Goal: Transaction & Acquisition: Obtain resource

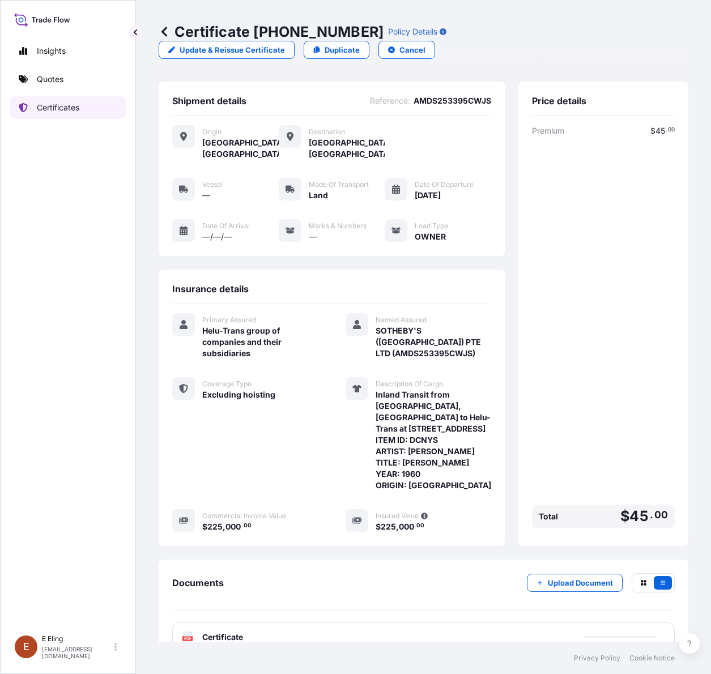
click at [80, 104] on link "Certificates" at bounding box center [68, 107] width 117 height 23
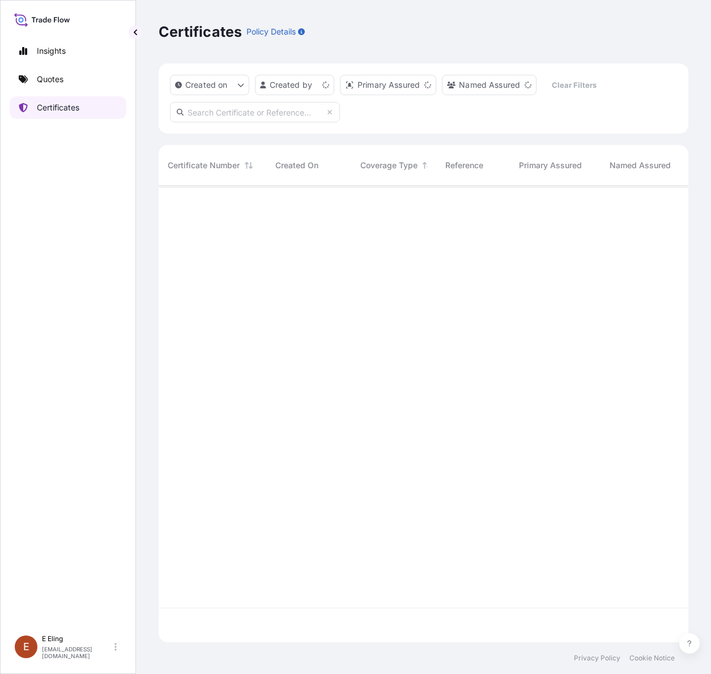
scroll to position [452, 519]
click at [33, 88] on link "Quotes" at bounding box center [68, 79] width 117 height 23
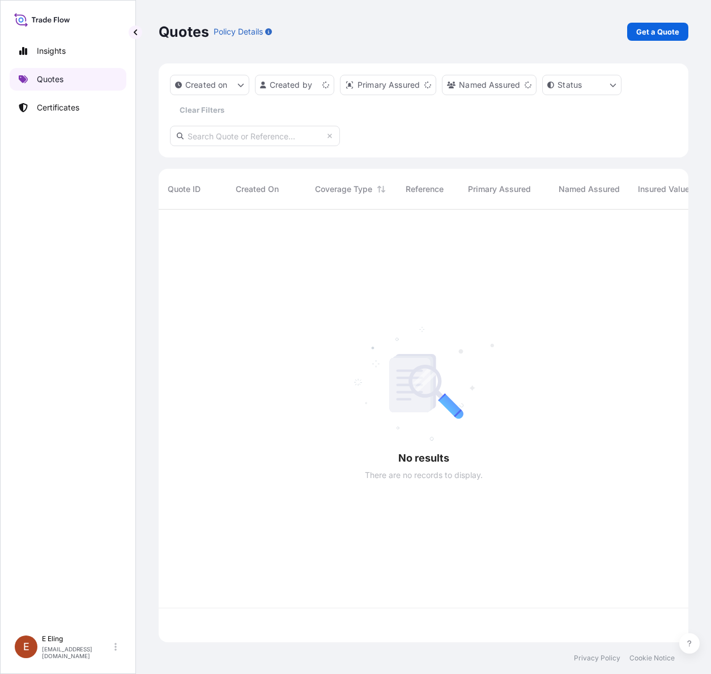
scroll to position [428, 519]
click at [648, 38] on link "Get a Quote" at bounding box center [657, 32] width 61 height 18
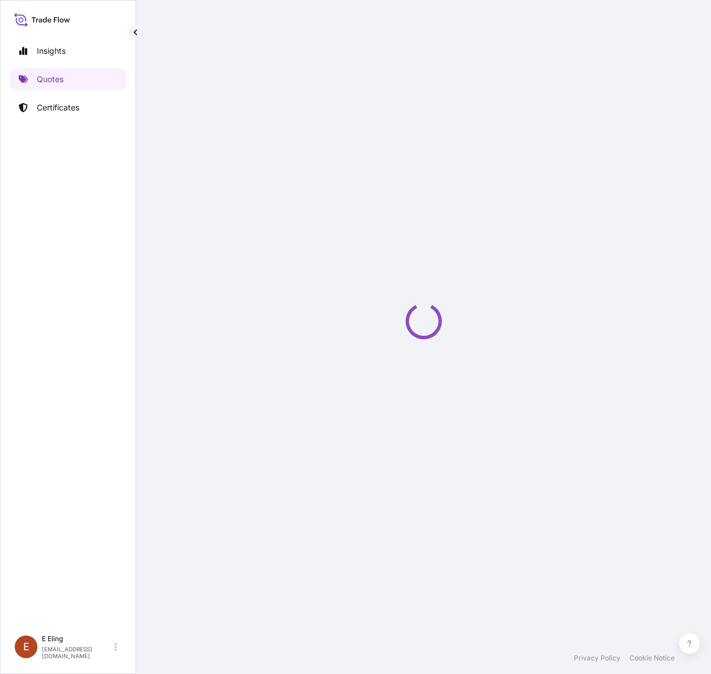
select select "AIR"
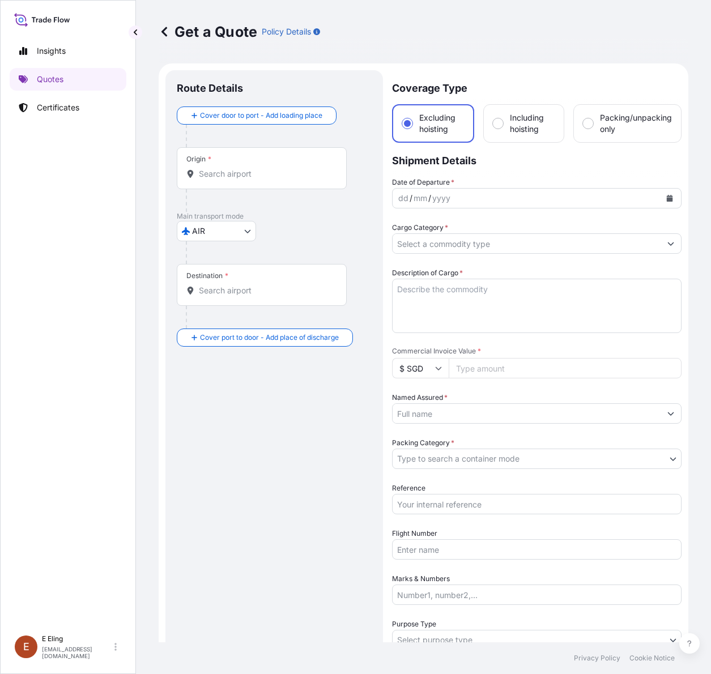
scroll to position [18, 0]
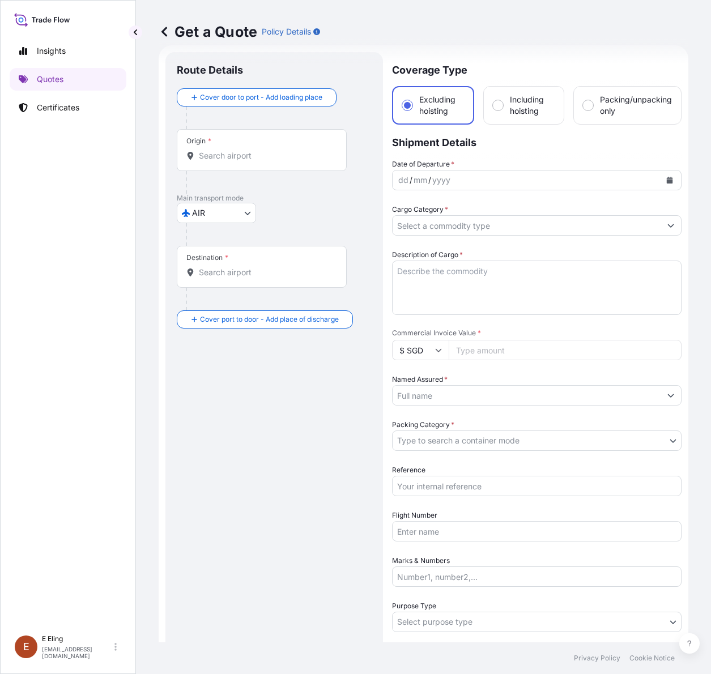
click at [242, 208] on body "Insights Quotes Certificates [PERSON_NAME] [EMAIL_ADDRESS][DOMAIN_NAME] Get a Q…" at bounding box center [355, 337] width 711 height 674
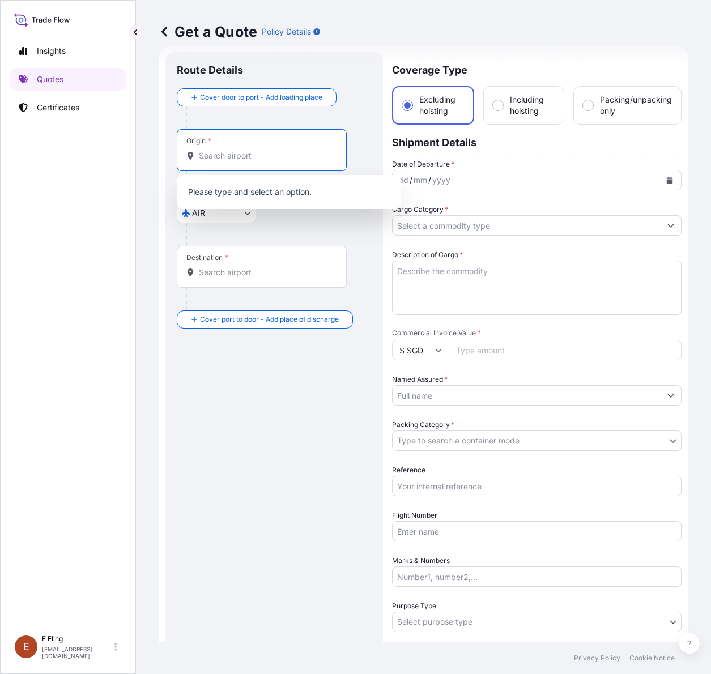
click at [241, 154] on input "Origin *" at bounding box center [266, 155] width 134 height 11
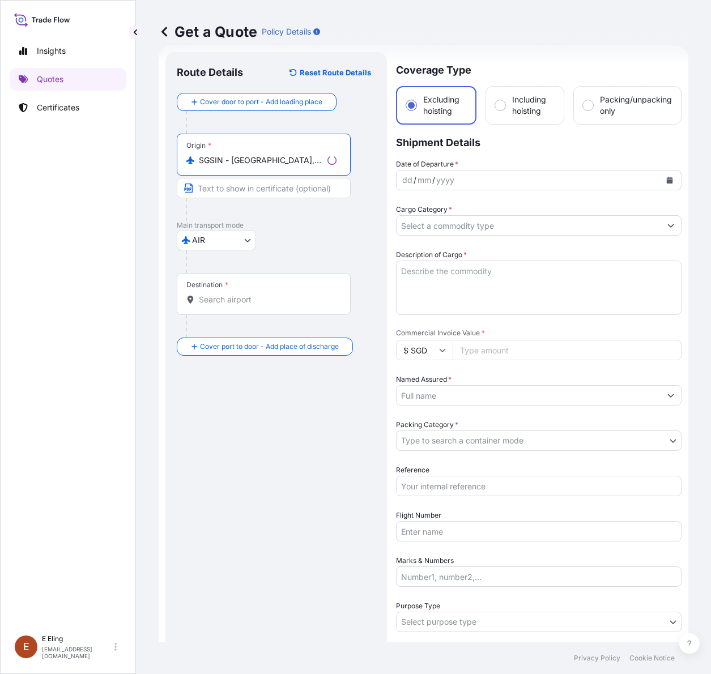
type input "SGSIN - [GEOGRAPHIC_DATA], [GEOGRAPHIC_DATA]"
click at [233, 292] on div "Destination *" at bounding box center [264, 294] width 174 height 42
click at [233, 294] on input "Destination *" at bounding box center [268, 299] width 138 height 11
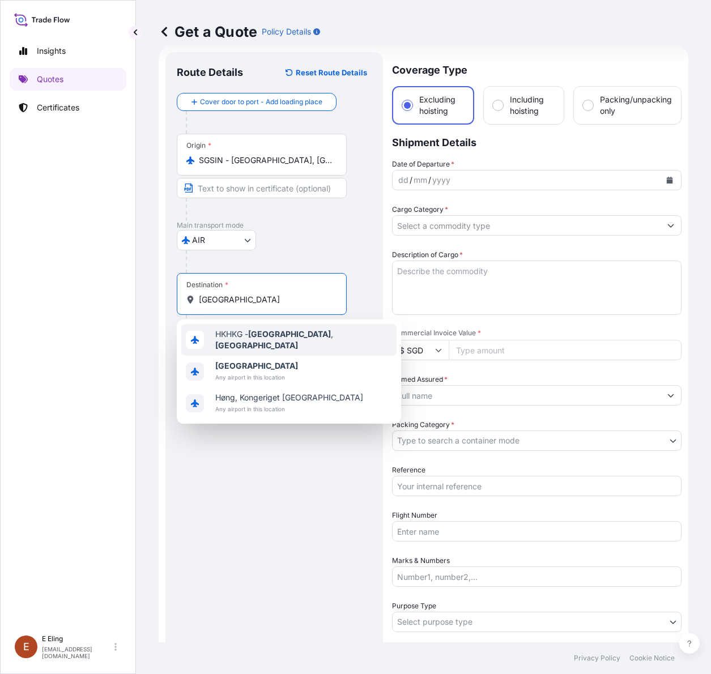
click at [250, 341] on span "HKHKG - [GEOGRAPHIC_DATA] , [GEOGRAPHIC_DATA]" at bounding box center [303, 339] width 177 height 23
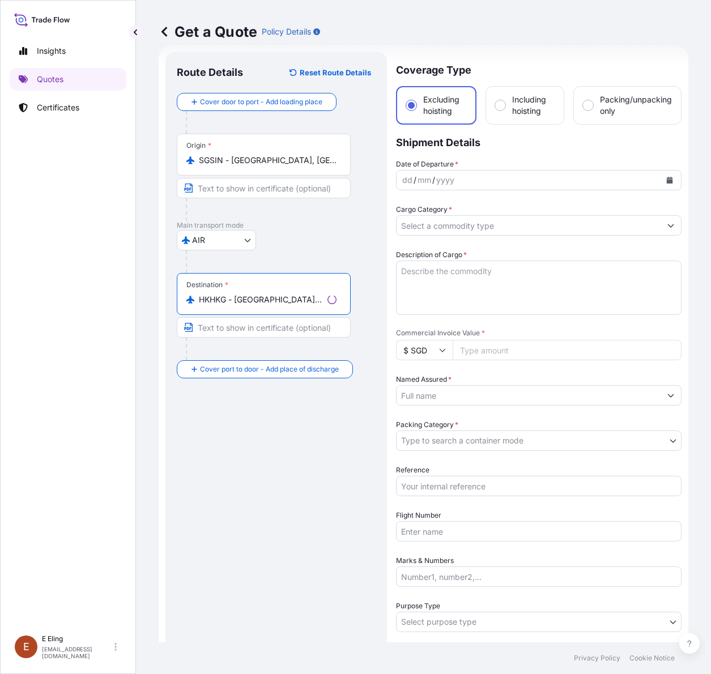
type input "HKHKG - [GEOGRAPHIC_DATA], [GEOGRAPHIC_DATA]"
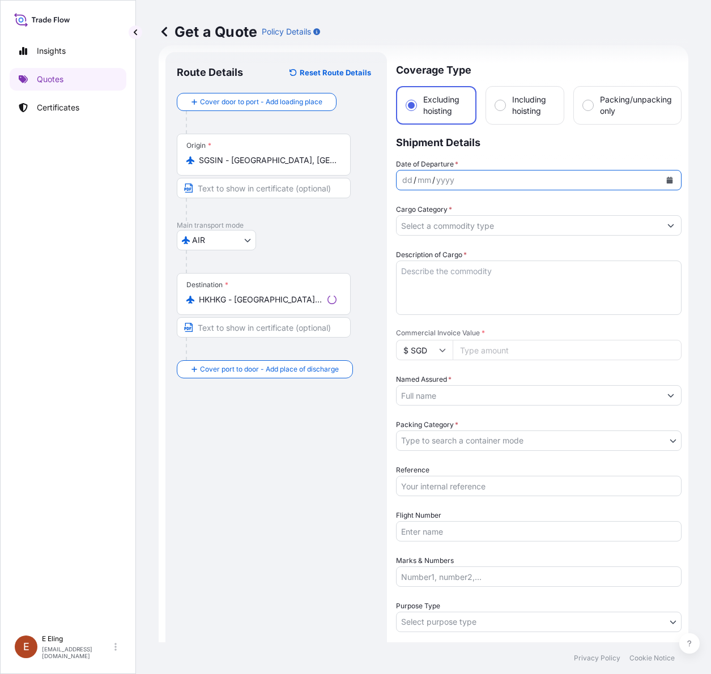
click at [660, 176] on button "Calendar" at bounding box center [669, 180] width 18 height 18
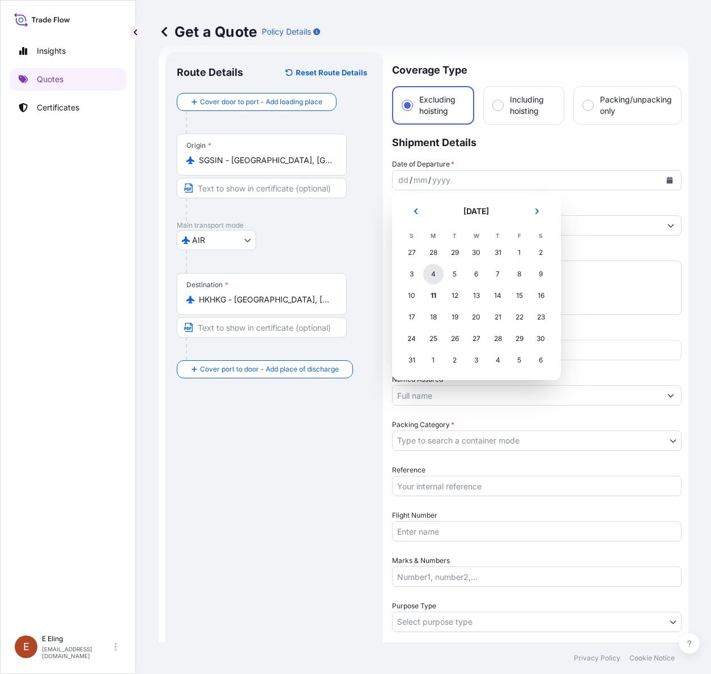
click at [432, 275] on div "4" at bounding box center [433, 274] width 20 height 20
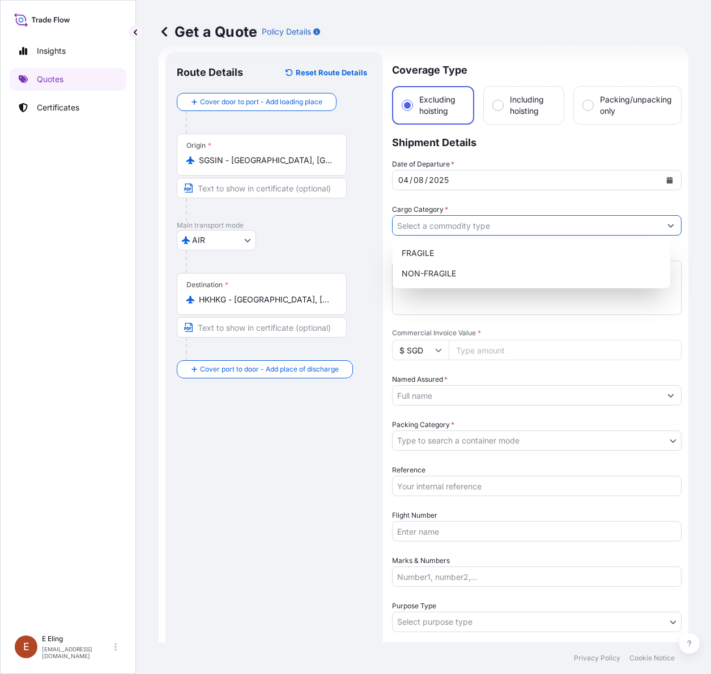
click at [442, 227] on input "Cargo Category *" at bounding box center [526, 225] width 268 height 20
click at [442, 267] on div "NON-FRAGILE" at bounding box center [531, 273] width 268 height 20
type input "NON-FRAGILE"
click at [459, 280] on div "NON-FRAGILE" at bounding box center [531, 273] width 268 height 20
click at [468, 273] on div "NON-FRAGILE" at bounding box center [531, 273] width 268 height 20
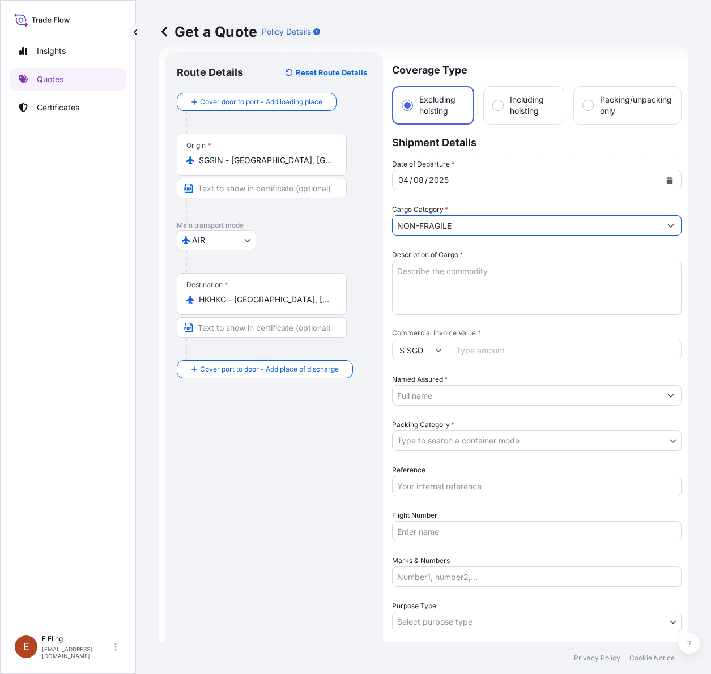
click at [467, 273] on textarea "Description of Cargo *" at bounding box center [536, 287] width 289 height 54
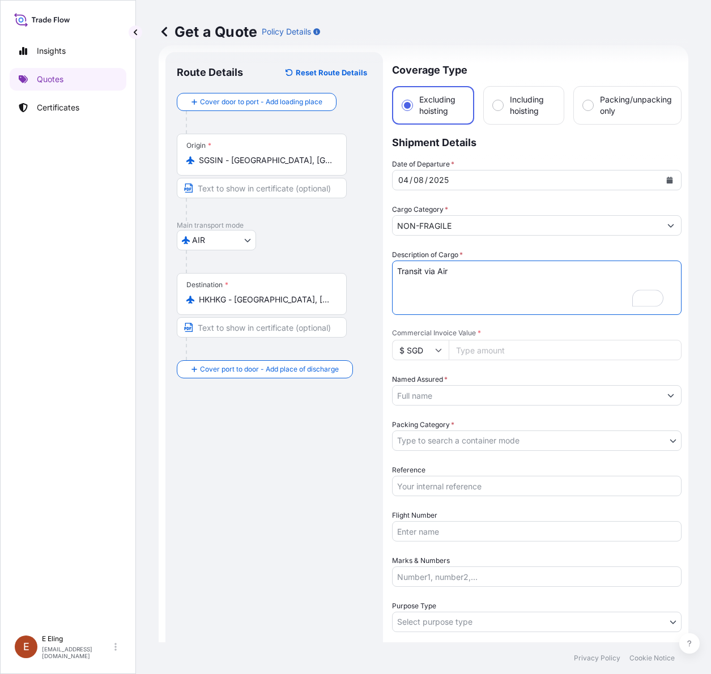
type textarea "Transit via Air"
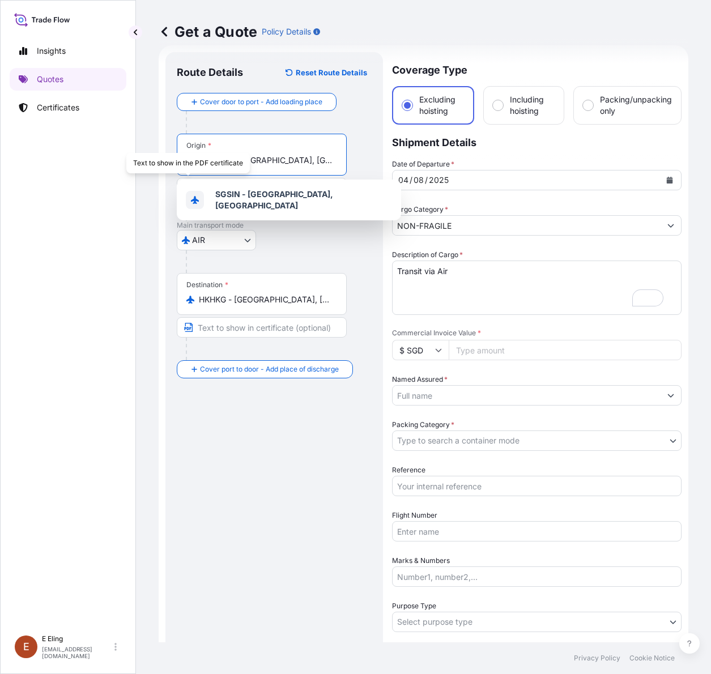
click at [286, 161] on input "SGSIN - [GEOGRAPHIC_DATA], [GEOGRAPHIC_DATA]" at bounding box center [266, 160] width 134 height 11
click at [329, 155] on input "SGSIN - [GEOGRAPHIC_DATA], [GEOGRAPHIC_DATA]" at bounding box center [266, 160] width 134 height 11
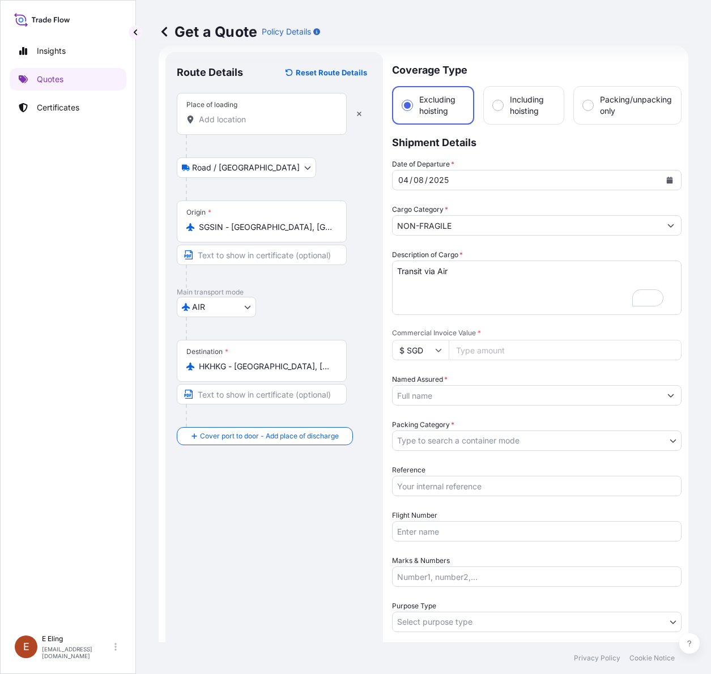
click at [263, 121] on input "Place of loading" at bounding box center [266, 119] width 134 height 11
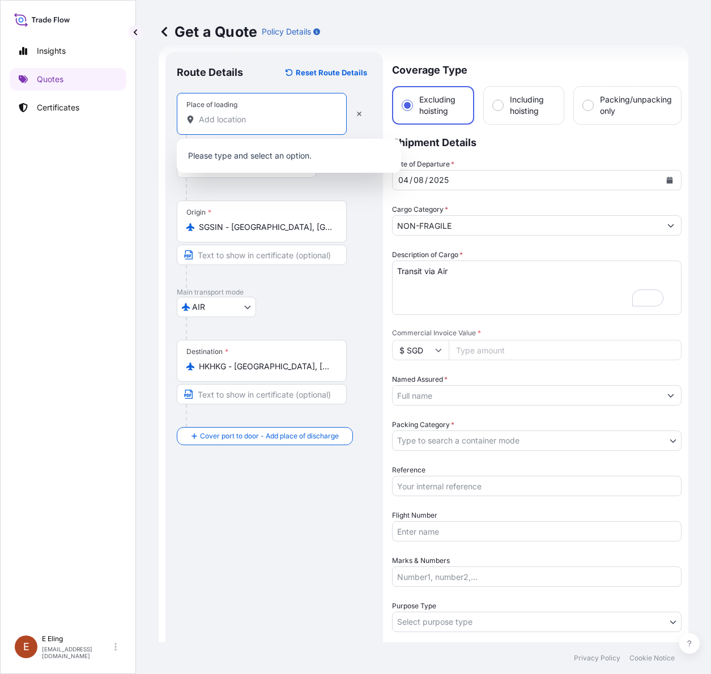
click at [210, 125] on input "Place of loading" at bounding box center [266, 119] width 134 height 11
paste input "[PERSON_NAME], [STREET_ADDRESS][PERSON_NAME]"
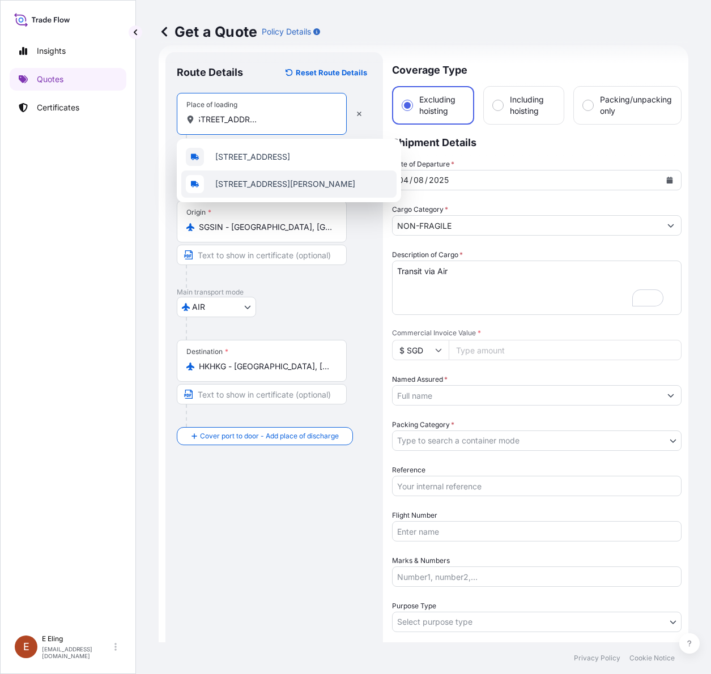
click at [262, 185] on span "[STREET_ADDRESS][PERSON_NAME]" at bounding box center [285, 183] width 140 height 11
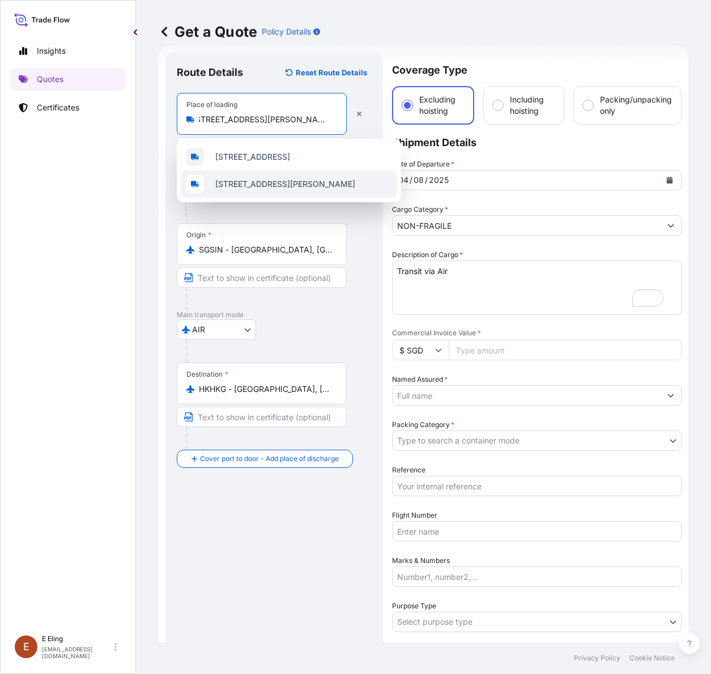
scroll to position [0, 129]
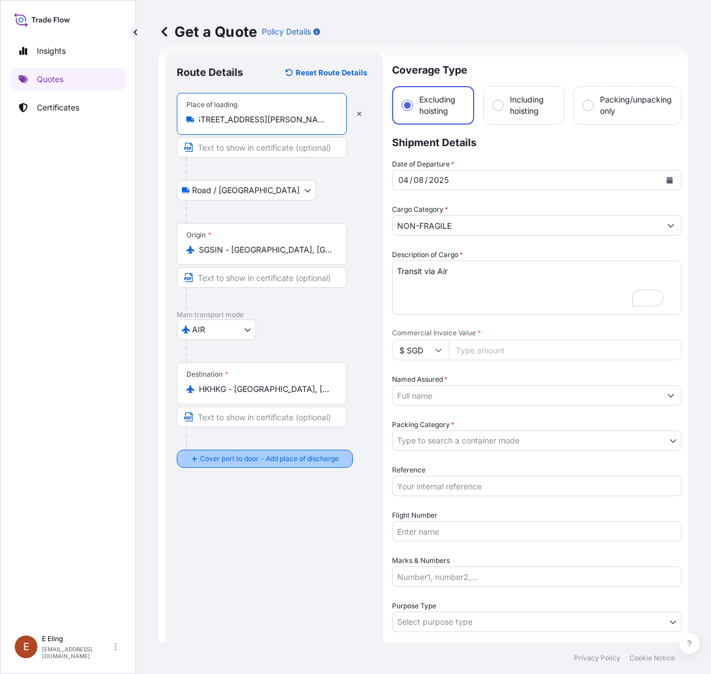
type input "[STREET_ADDRESS][PERSON_NAME]"
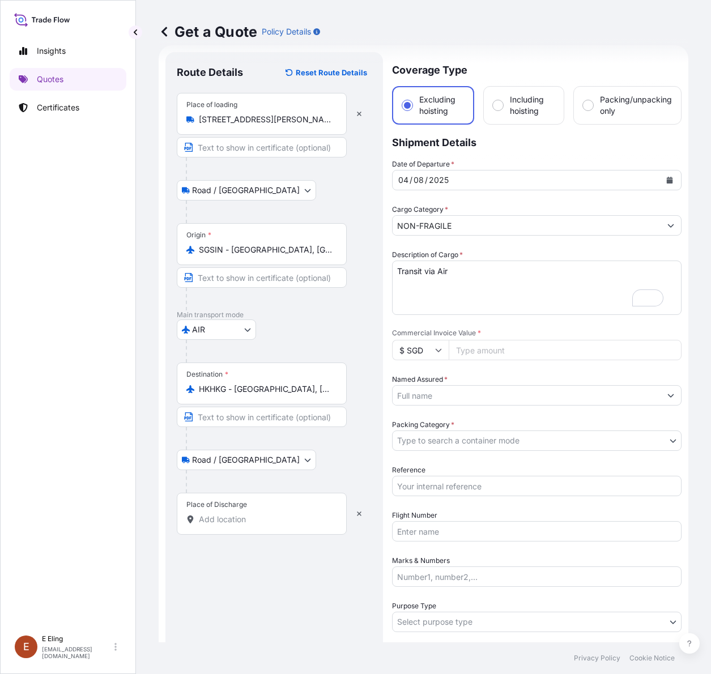
click at [223, 519] on input "Place of Discharge" at bounding box center [266, 519] width 134 height 11
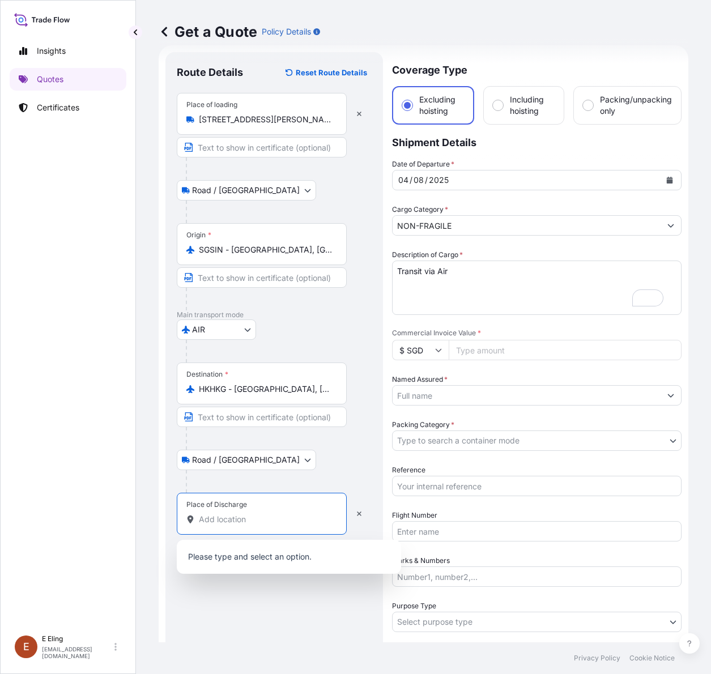
paste input "[STREET_ADDRESS]"
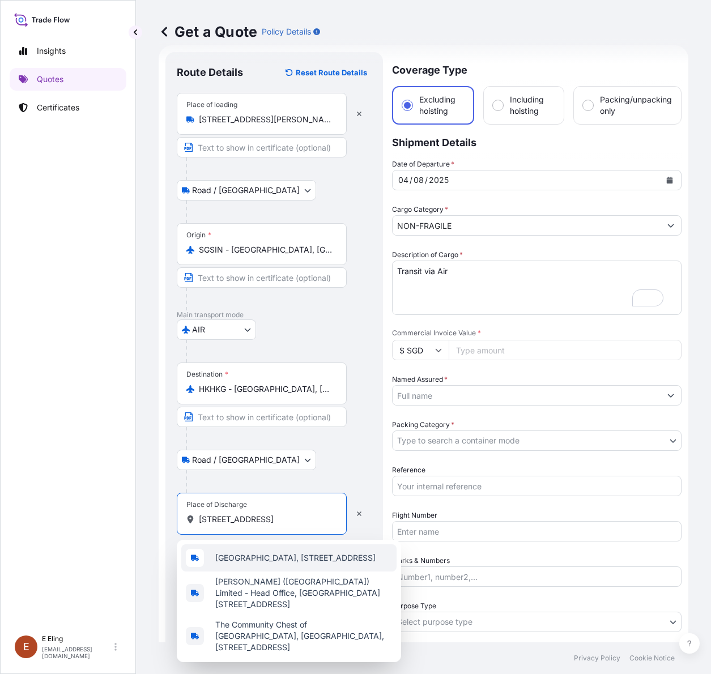
click at [249, 563] on span "[GEOGRAPHIC_DATA], [STREET_ADDRESS]" at bounding box center [295, 557] width 160 height 11
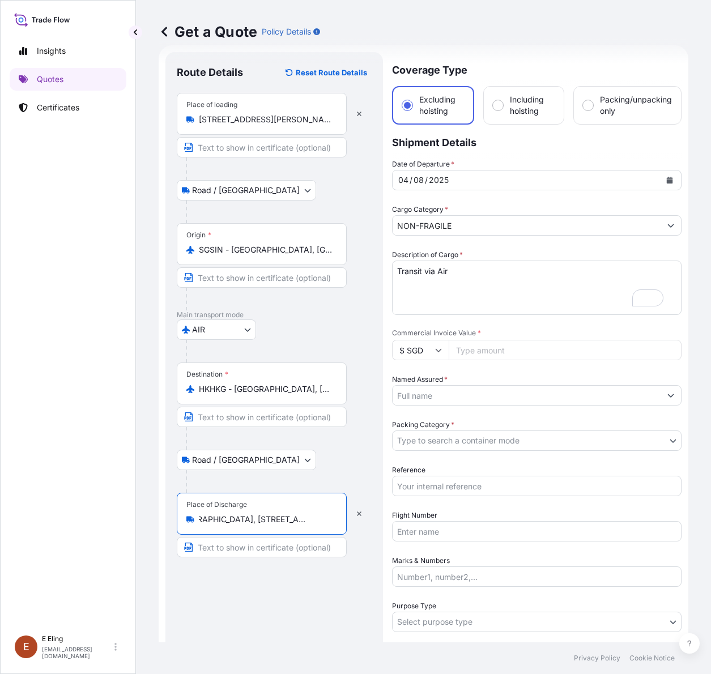
type input "[GEOGRAPHIC_DATA], [STREET_ADDRESS]"
click at [459, 279] on textarea "Transit via Air" at bounding box center [536, 287] width 289 height 54
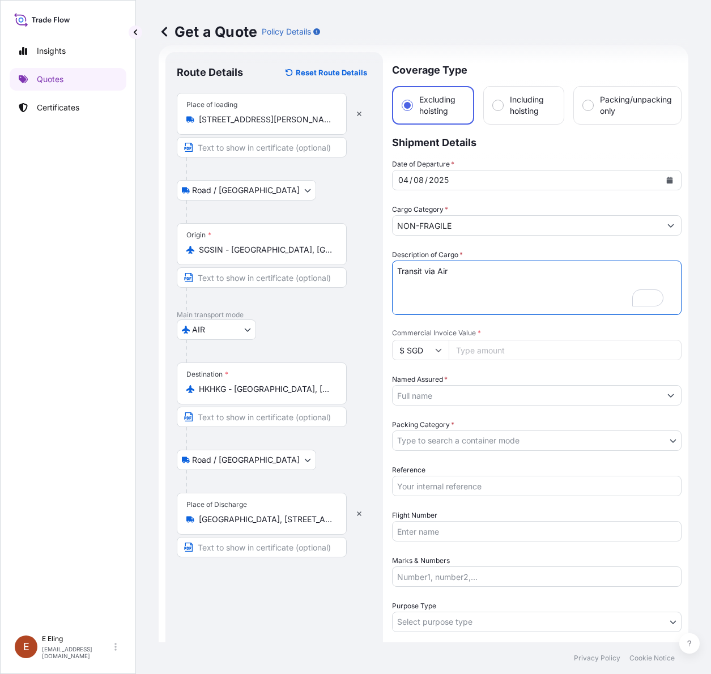
click at [474, 275] on textarea "Transit via Air" at bounding box center [536, 287] width 289 height 54
type textarea "Transit via Air"
drag, startPoint x: 472, startPoint y: 278, endPoint x: 434, endPoint y: 300, distance: 43.9
click at [470, 279] on textarea "Transit via Air" at bounding box center [536, 287] width 289 height 54
click at [485, 344] on input "Commercial Invoice Value *" at bounding box center [564, 350] width 233 height 20
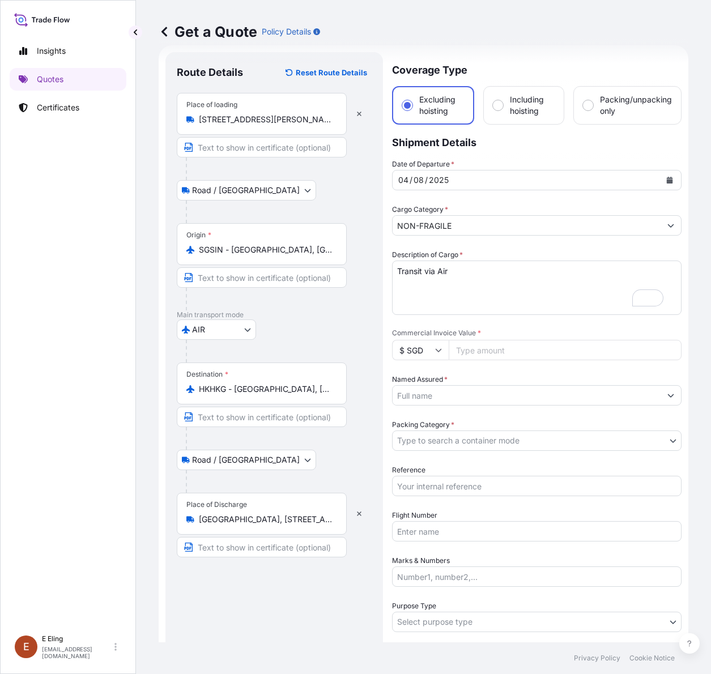
click at [470, 354] on input "Commercial Invoice Value *" at bounding box center [564, 350] width 233 height 20
paste input "53000.00"
type input "53000.00"
click at [464, 395] on input "Named Assured *" at bounding box center [526, 395] width 268 height 20
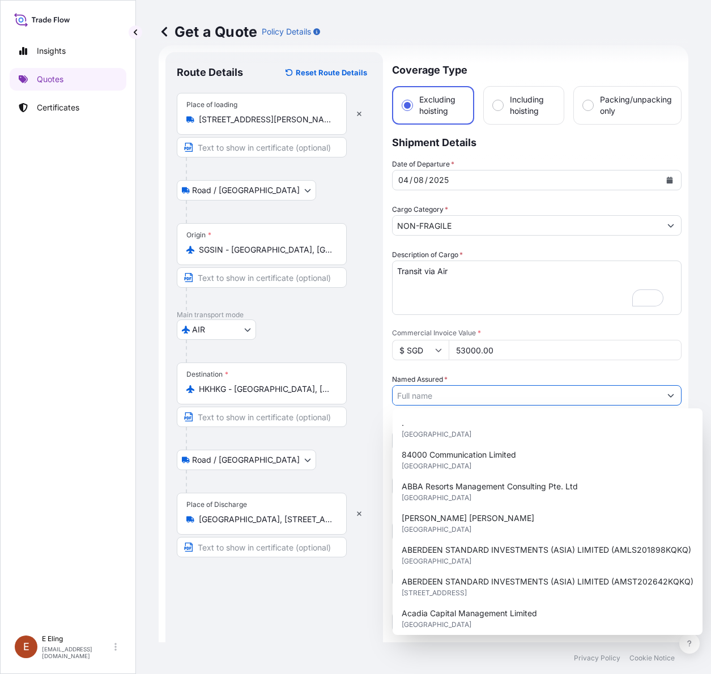
click at [473, 400] on input "Named Assured *" at bounding box center [526, 395] width 268 height 20
paste input "UOB [PERSON_NAME] PTE LTD (AMLS252949LGLG)"
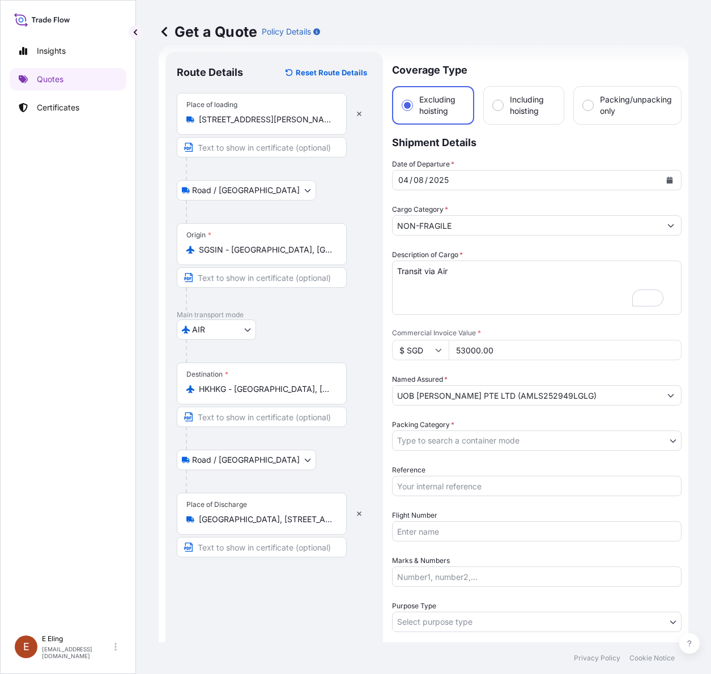
drag, startPoint x: 486, startPoint y: 399, endPoint x: 491, endPoint y: 398, distance: 5.8
click at [487, 399] on input "UOB [PERSON_NAME] PTE LTD (AMLS252949LGLG)" at bounding box center [526, 395] width 268 height 20
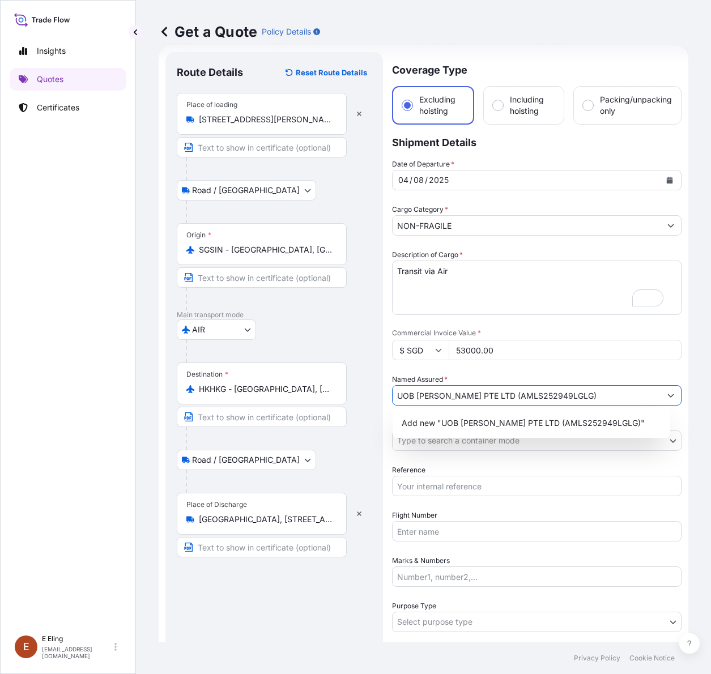
drag, startPoint x: 493, startPoint y: 397, endPoint x: 562, endPoint y: 395, distance: 69.1
click at [562, 395] on input "UOB [PERSON_NAME] PTE LTD (AMLS252949LGLG)" at bounding box center [526, 395] width 268 height 20
paste input "IM253090YCMA"
type input "UOB [PERSON_NAME] PTE LTD (AMIM253090YCMA)"
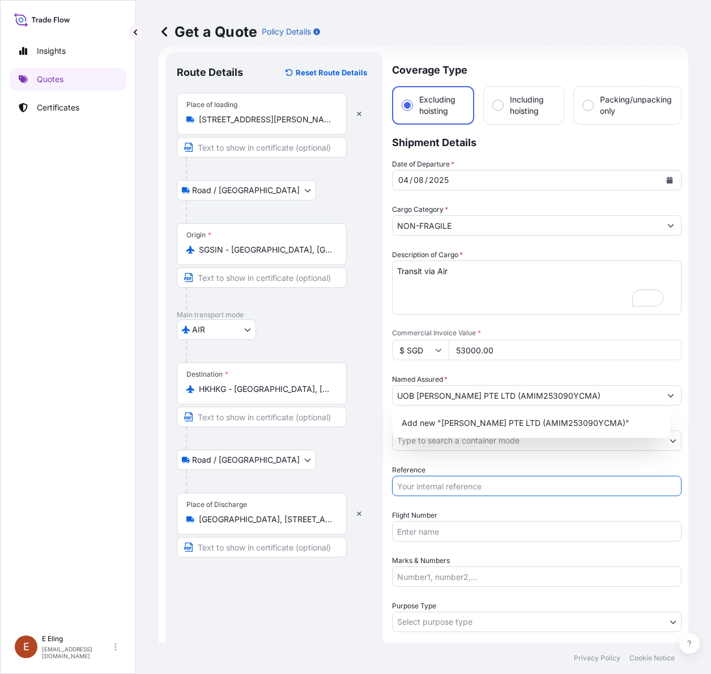
click at [485, 488] on input "Reference" at bounding box center [536, 486] width 289 height 20
paste input "AMIM253090YCMA"
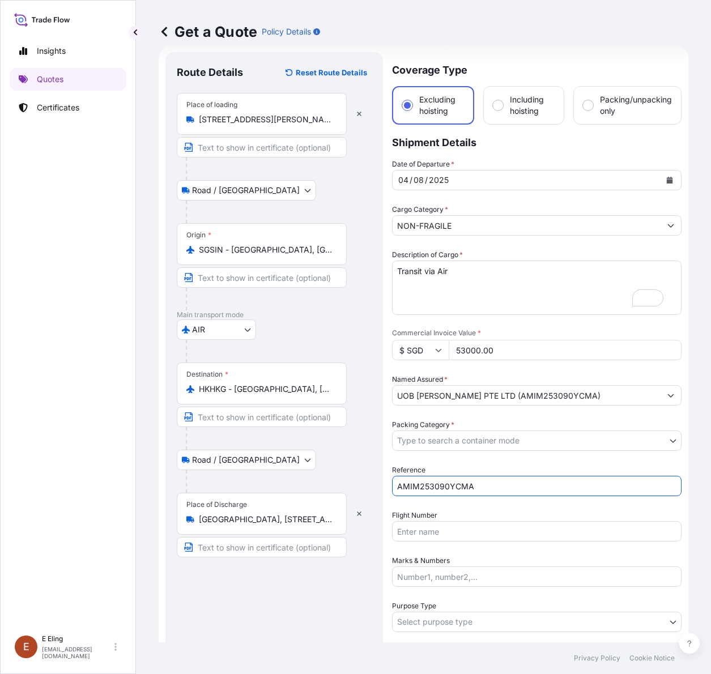
type input "AMIM253090YCMA"
click at [476, 448] on body "1 option available. Insights Quotes Certificates [PERSON_NAME] [EMAIL_ADDRESS][…" at bounding box center [355, 337] width 711 height 674
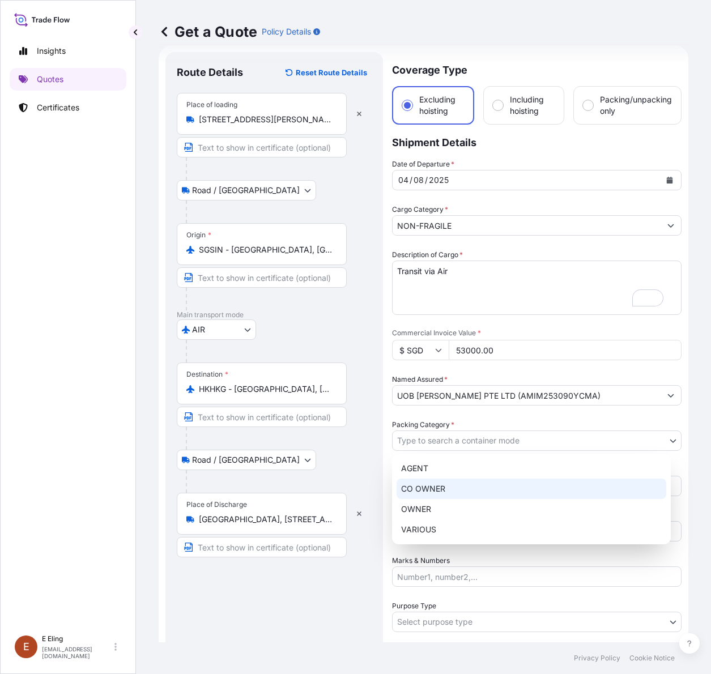
click at [443, 496] on div "CO OWNER" at bounding box center [531, 488] width 270 height 20
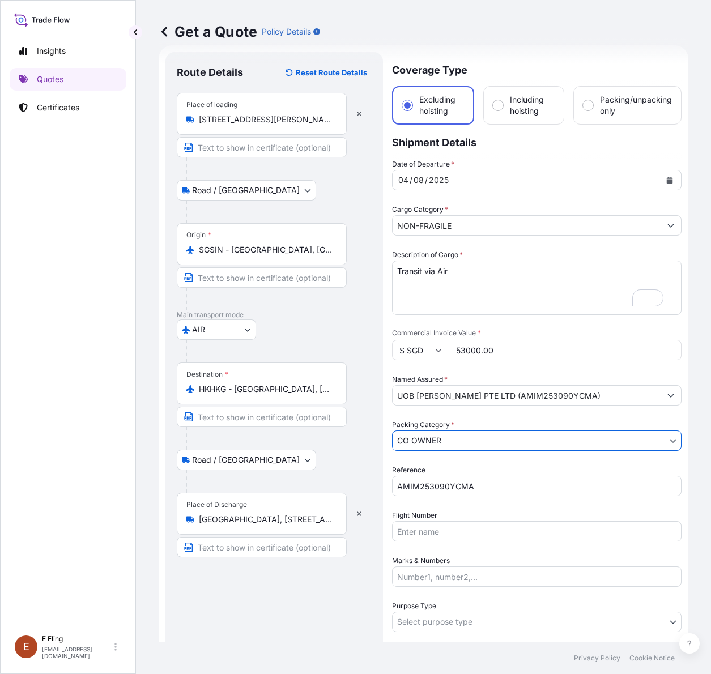
click at [454, 432] on body "1 option available. Insights Quotes Certificates [PERSON_NAME] [EMAIL_ADDRESS][…" at bounding box center [355, 337] width 711 height 674
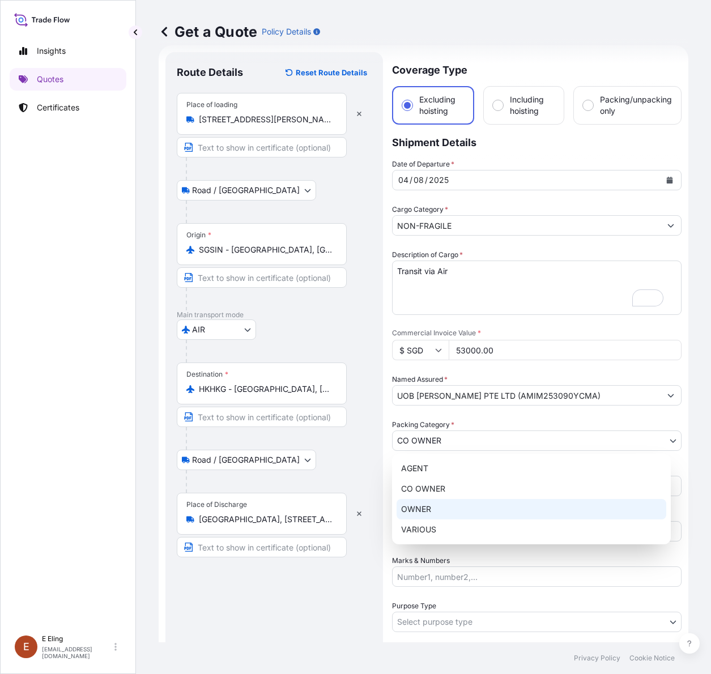
click at [443, 499] on div "OWNER" at bounding box center [531, 509] width 270 height 20
select select "27"
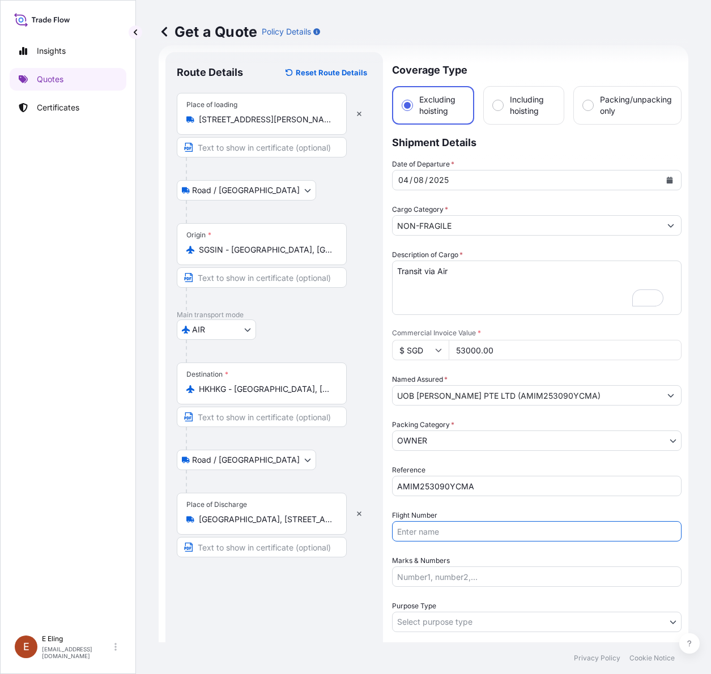
click at [439, 531] on input "Flight Number" at bounding box center [536, 531] width 289 height 20
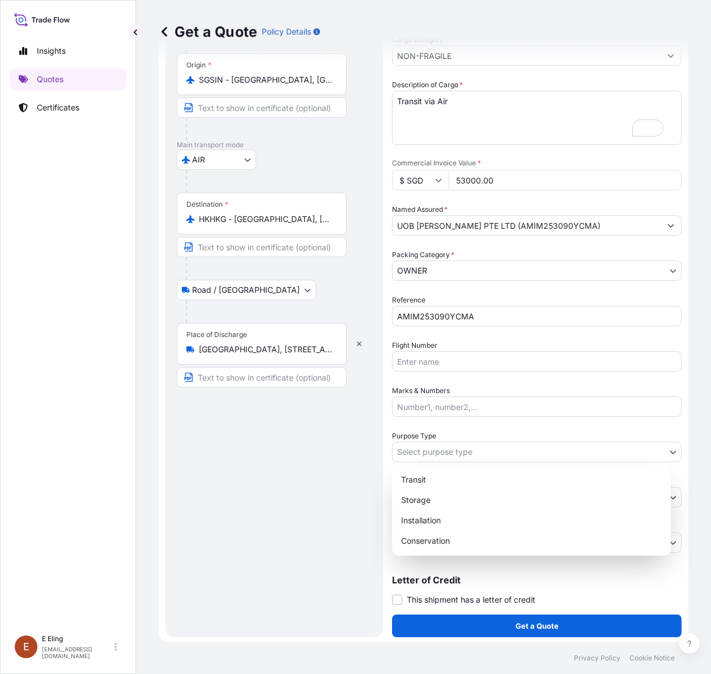
click at [457, 446] on body "Insights Quotes Certificates [PERSON_NAME] [EMAIL_ADDRESS][DOMAIN_NAME] Get a Q…" at bounding box center [355, 337] width 711 height 674
click at [439, 476] on div "Transit" at bounding box center [531, 479] width 270 height 20
select select "Transit"
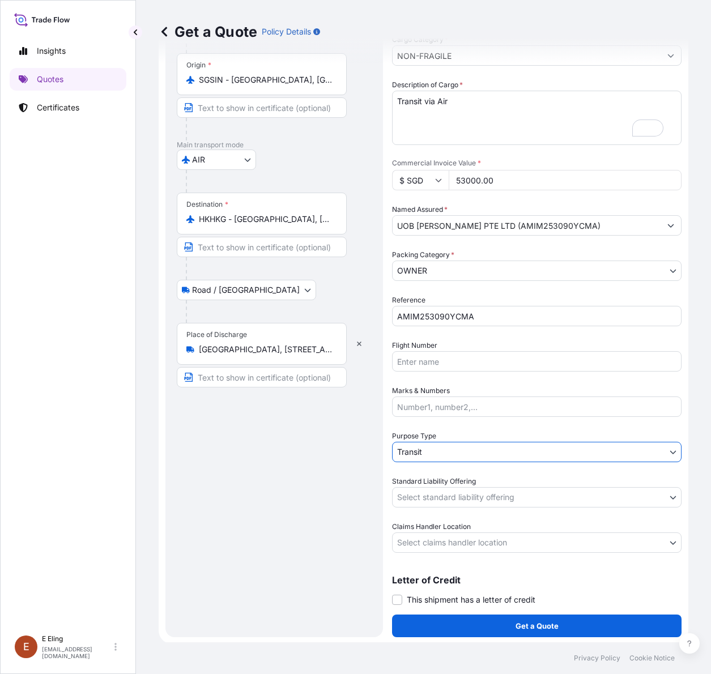
click at [436, 497] on body "Insights Quotes Certificates [PERSON_NAME] [EMAIL_ADDRESS][DOMAIN_NAME] Get a Q…" at bounding box center [355, 337] width 711 height 674
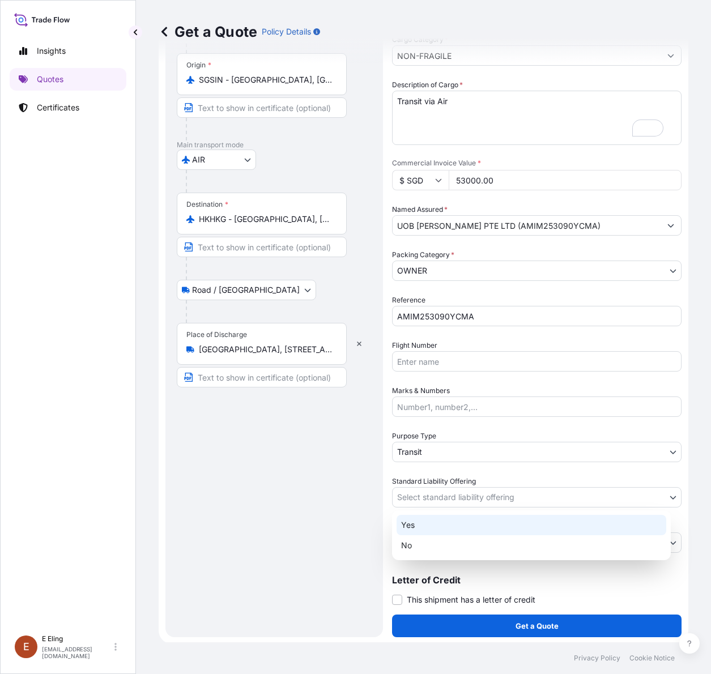
click at [429, 527] on div "Yes" at bounding box center [531, 525] width 270 height 20
select select "Yes"
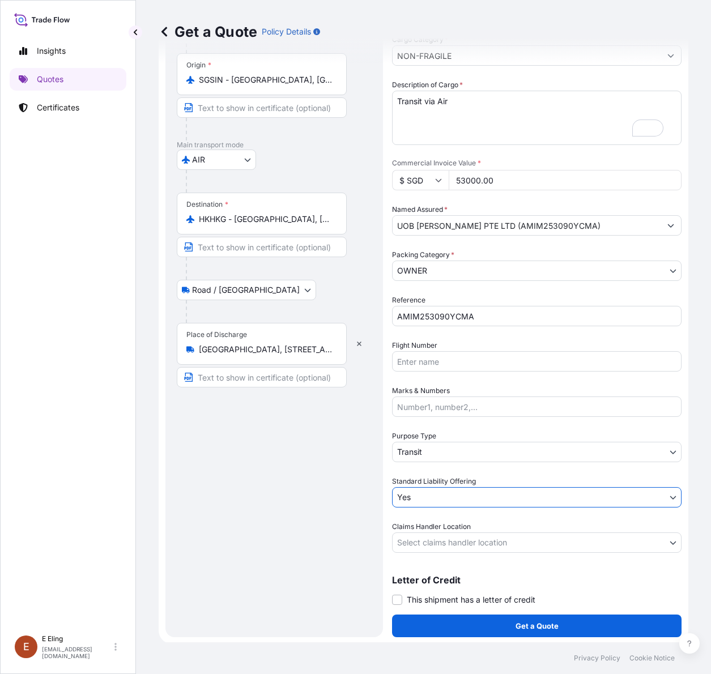
click at [429, 547] on body "Insights Quotes Certificates [PERSON_NAME] [EMAIL_ADDRESS][DOMAIN_NAME] Get a Q…" at bounding box center [355, 337] width 711 height 674
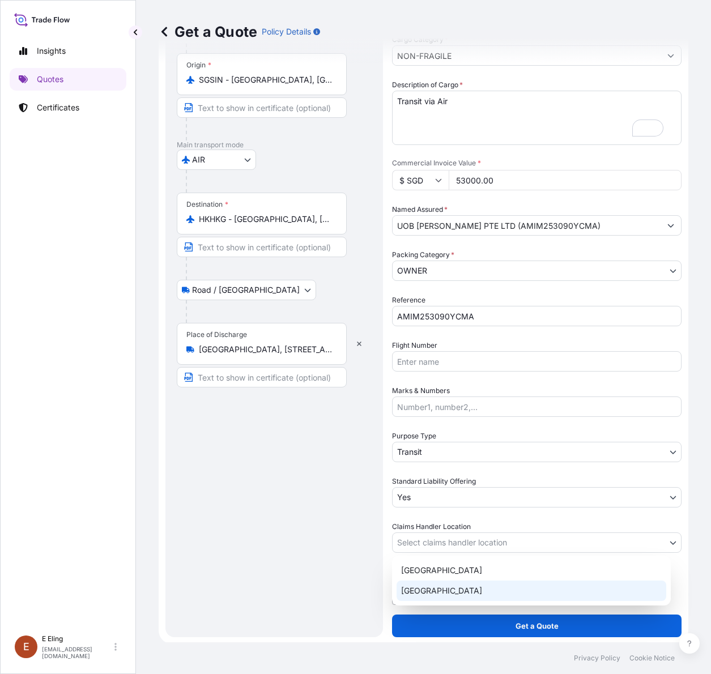
click at [426, 590] on div "[GEOGRAPHIC_DATA]" at bounding box center [531, 590] width 270 height 20
select select "[GEOGRAPHIC_DATA]"
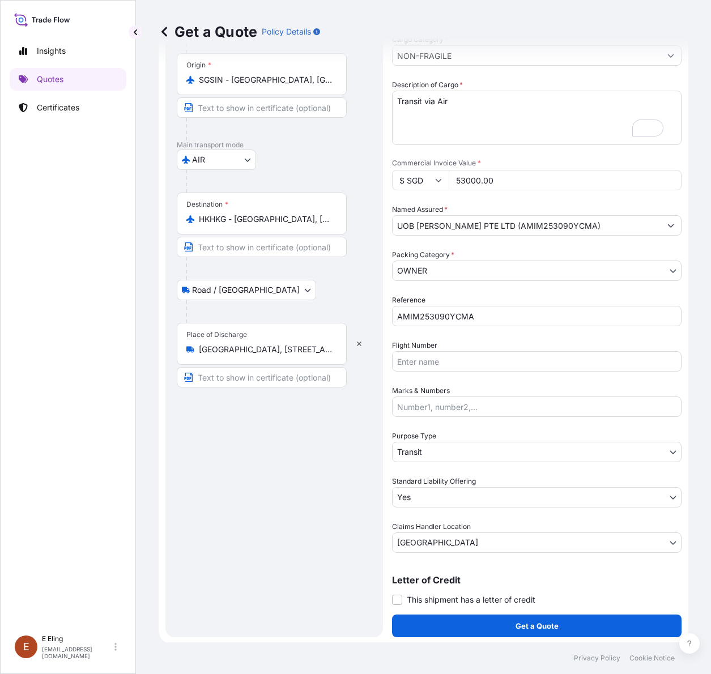
click at [417, 598] on span "This shipment has a letter of credit" at bounding box center [471, 599] width 129 height 11
click at [392, 593] on input "This shipment has a letter of credit" at bounding box center [392, 593] width 0 height 0
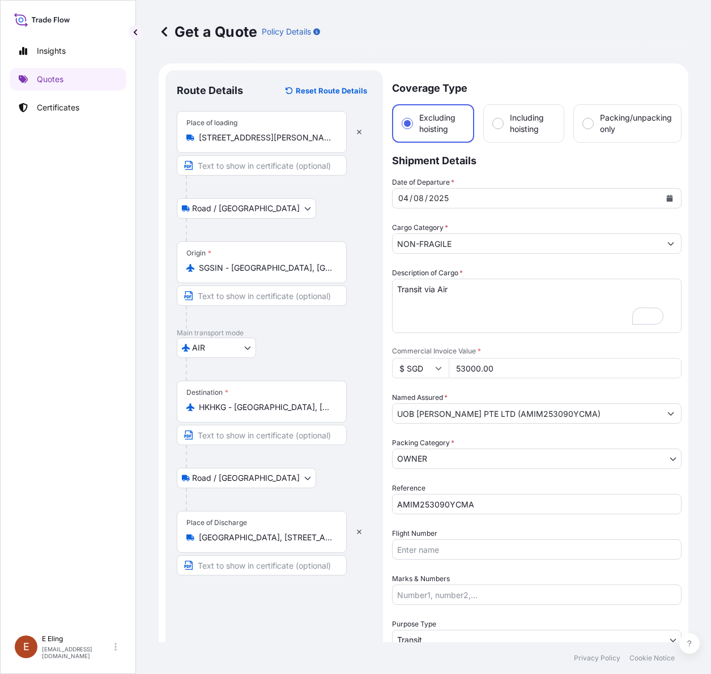
drag, startPoint x: 432, startPoint y: 318, endPoint x: 434, endPoint y: 306, distance: 11.5
click at [432, 315] on textarea "Transit via Air" at bounding box center [536, 306] width 289 height 54
click at [434, 304] on textarea "Transit via Air" at bounding box center [536, 306] width 289 height 54
click at [432, 293] on textarea "Transit via Air 1)" at bounding box center [536, 306] width 289 height 54
click at [433, 298] on textarea "Transit via Air 1)" at bounding box center [536, 306] width 289 height 54
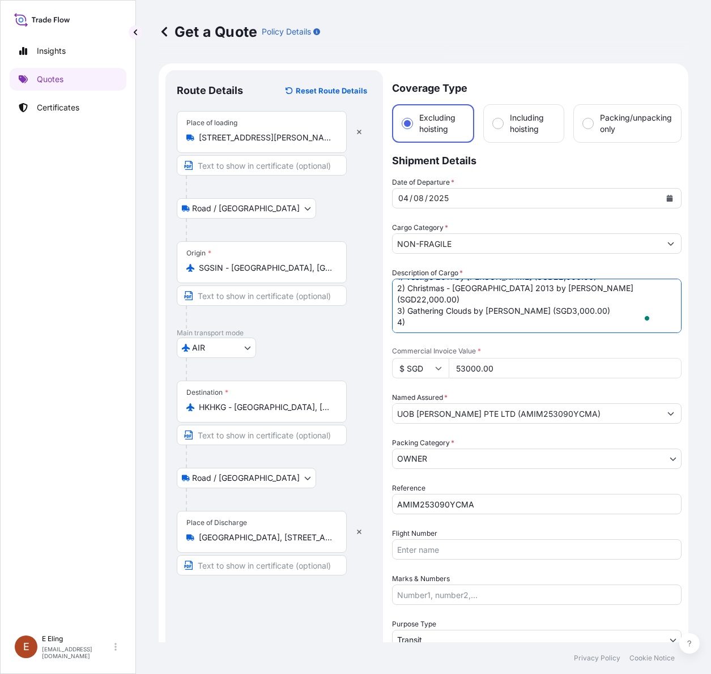
scroll to position [24, 0]
drag, startPoint x: 407, startPoint y: 315, endPoint x: 623, endPoint y: 300, distance: 216.8
click at [623, 300] on textarea "Transit via Air 1) Vestige 2011 by [PERSON_NAME] (SGD22,000.00) 2) Christmas - …" at bounding box center [536, 306] width 289 height 54
click at [440, 310] on textarea "Transit via Air 1) Vestige 2011 by [PERSON_NAME] (SGD22,000.00) 2) Christmas - …" at bounding box center [536, 306] width 289 height 54
paste textarea "Gathering Clouds by [PERSON_NAME] (SGD3,000.00)"
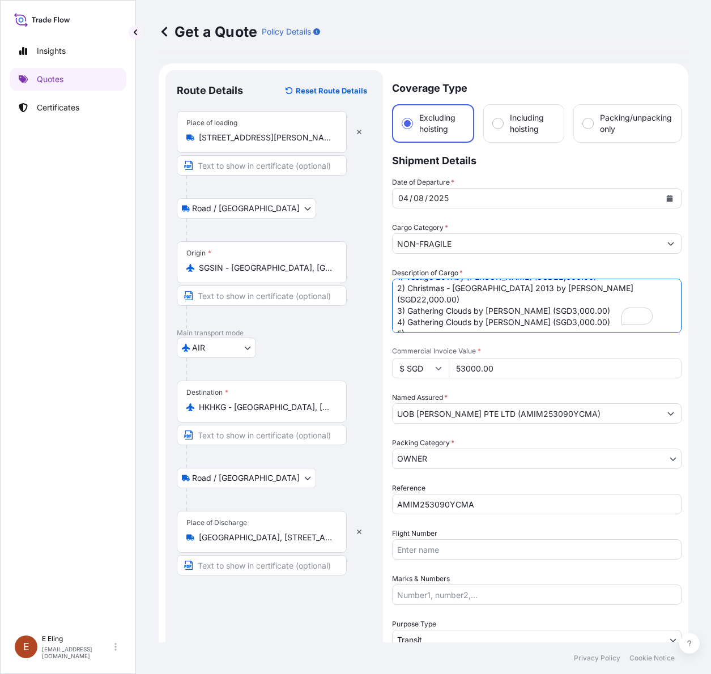
paste textarea "Gathering Clouds by [PERSON_NAME] (SGD3,000.00)"
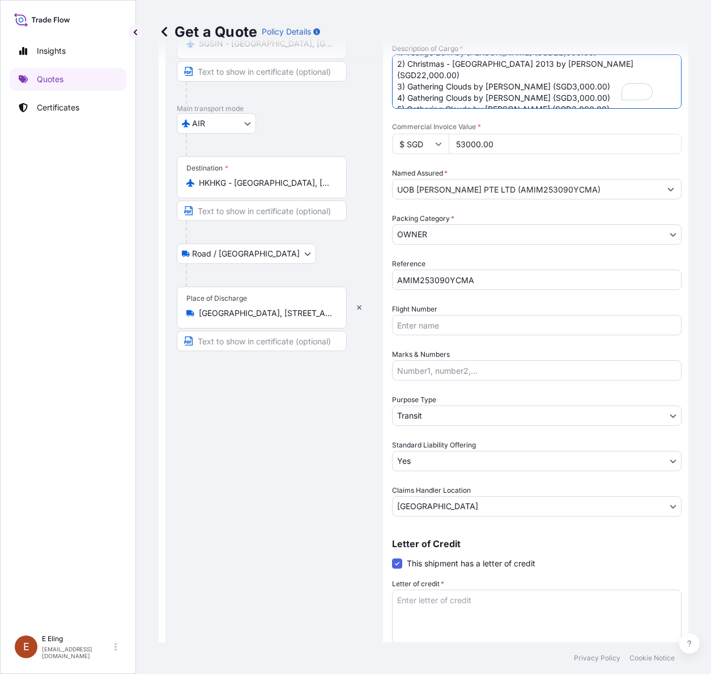
scroll to position [275, 0]
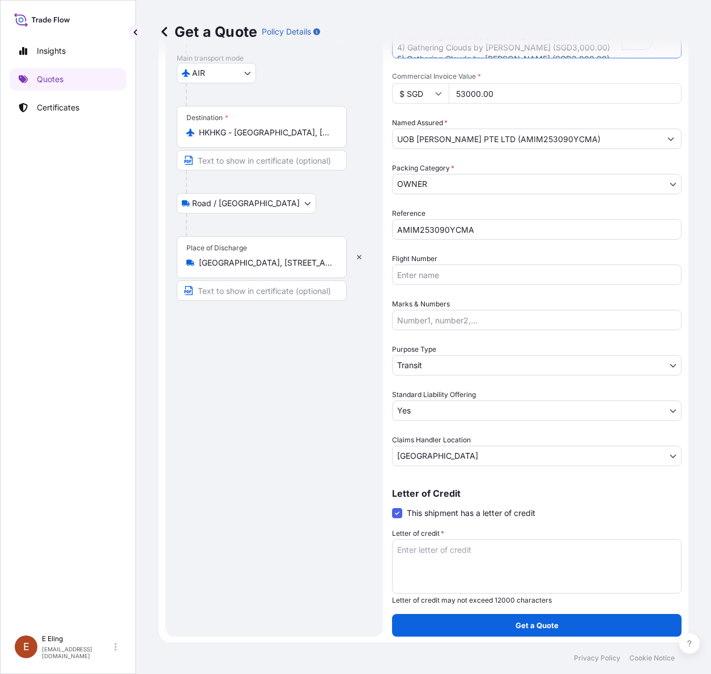
type textarea "Transit via Air 1) Vestige 2011 by [PERSON_NAME] (SGD22,000.00) 2) Christmas - …"
click at [481, 545] on textarea "Letter of credit *" at bounding box center [536, 566] width 289 height 54
paste textarea "Origin address: [PERSON_NAME], [STREET_ADDRESS][PERSON_NAME] Destination addres…"
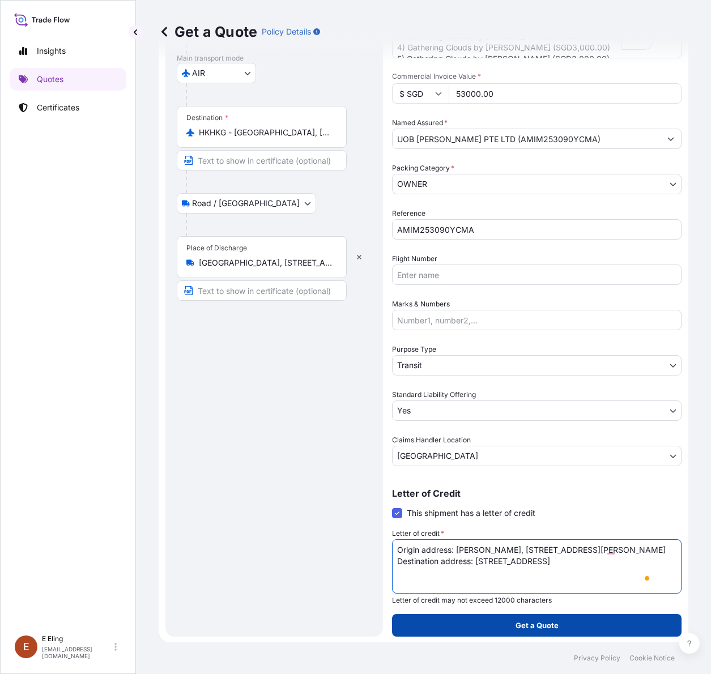
type textarea "Origin address: [PERSON_NAME], [STREET_ADDRESS][PERSON_NAME] Destination addres…"
click at [456, 626] on button "Get a Quote" at bounding box center [536, 625] width 289 height 23
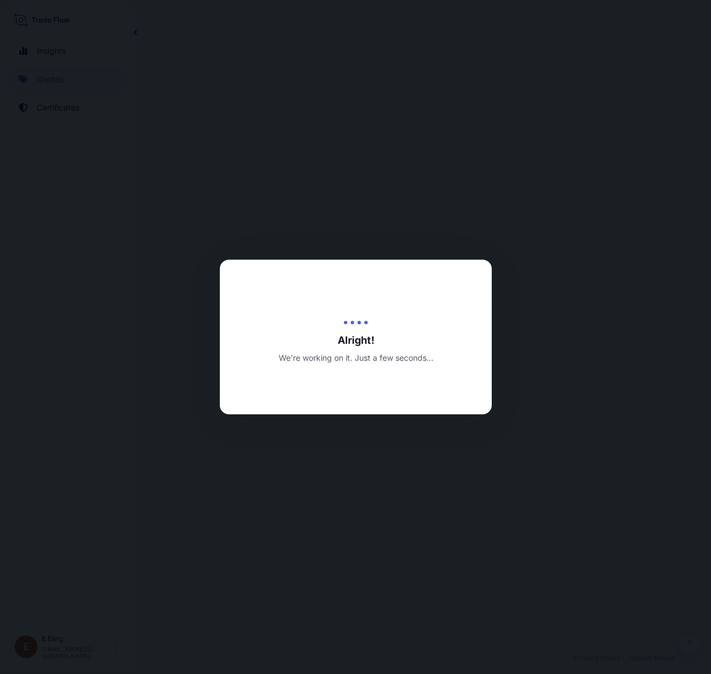
select select "Road / [GEOGRAPHIC_DATA]"
select select "AIR"
select select "Road / [GEOGRAPHIC_DATA]"
select select "27"
select select "Transit"
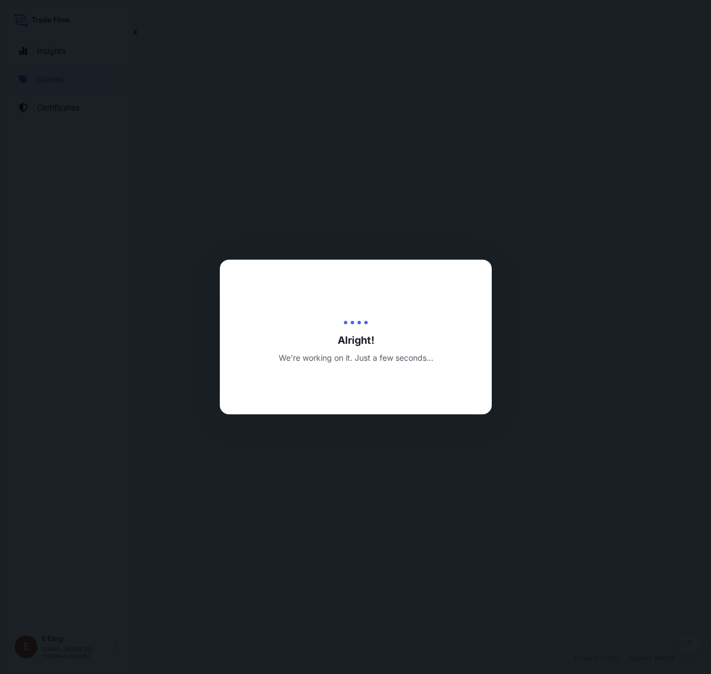
select select "Yes"
select select "[GEOGRAPHIC_DATA]"
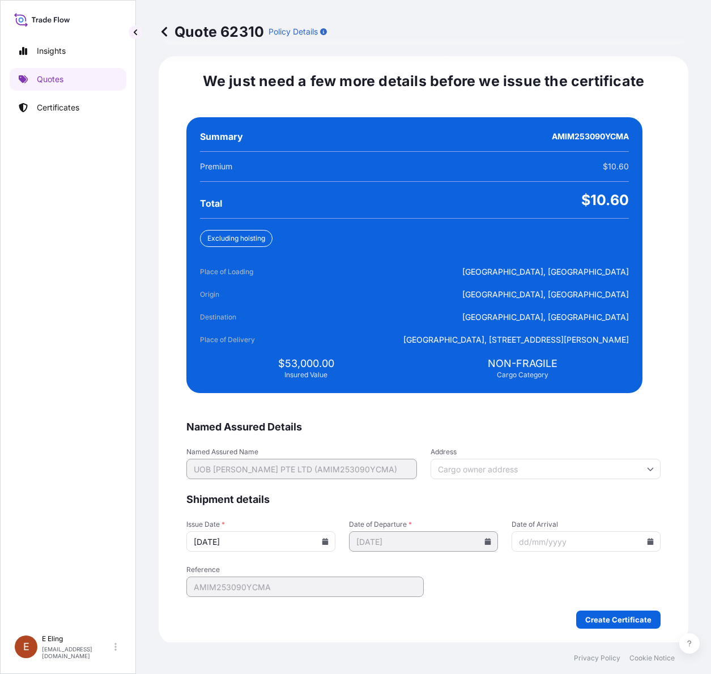
click at [328, 540] on icon at bounding box center [325, 541] width 6 height 7
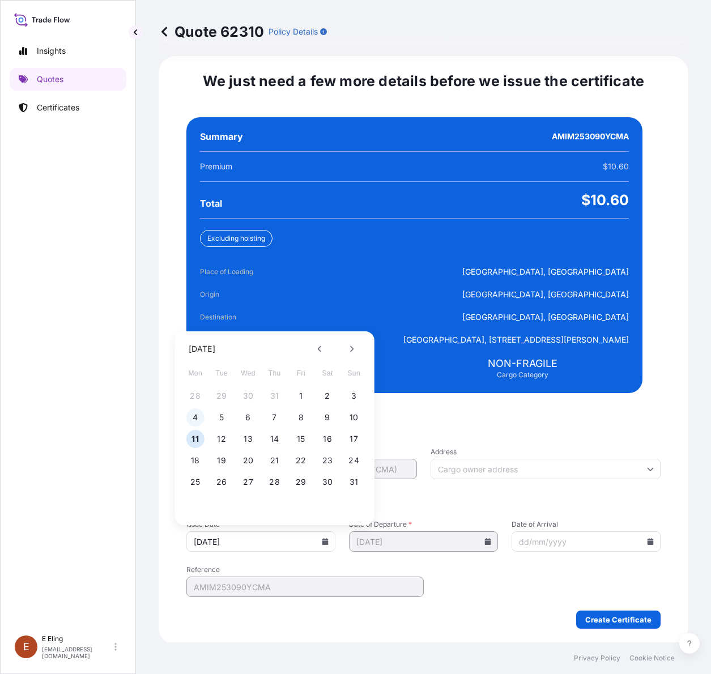
click at [191, 417] on button "4" at bounding box center [195, 417] width 18 height 18
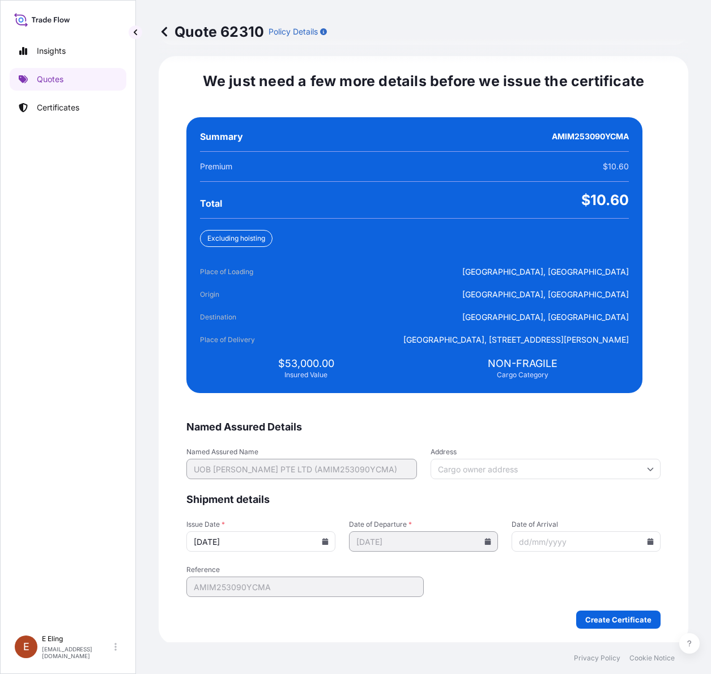
type input "[DATE]"
click at [646, 434] on div "We just need a few more details before we issue the certificate Named Assured D…" at bounding box center [423, 350] width 529 height 588
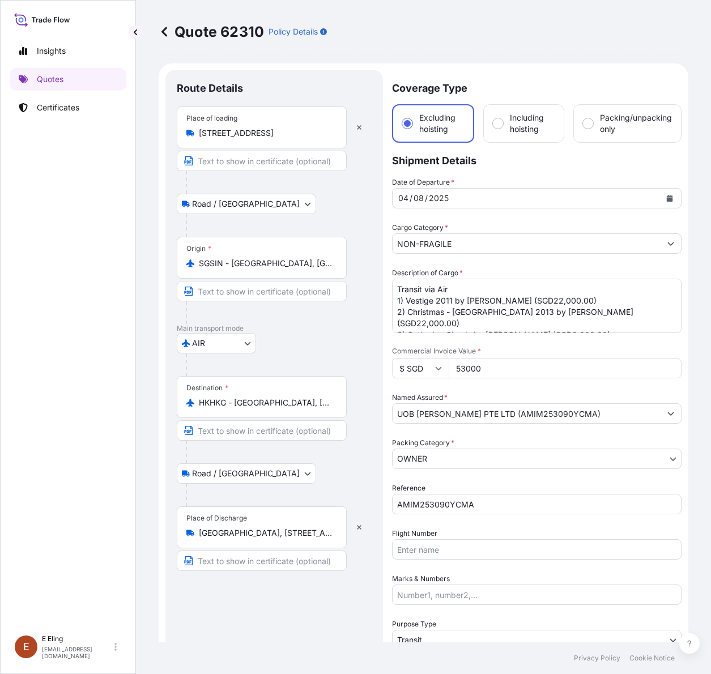
click at [313, 139] on div "Place of loading [STREET_ADDRESS]" at bounding box center [262, 127] width 170 height 42
click at [313, 139] on input "[STREET_ADDRESS]" at bounding box center [266, 132] width 134 height 11
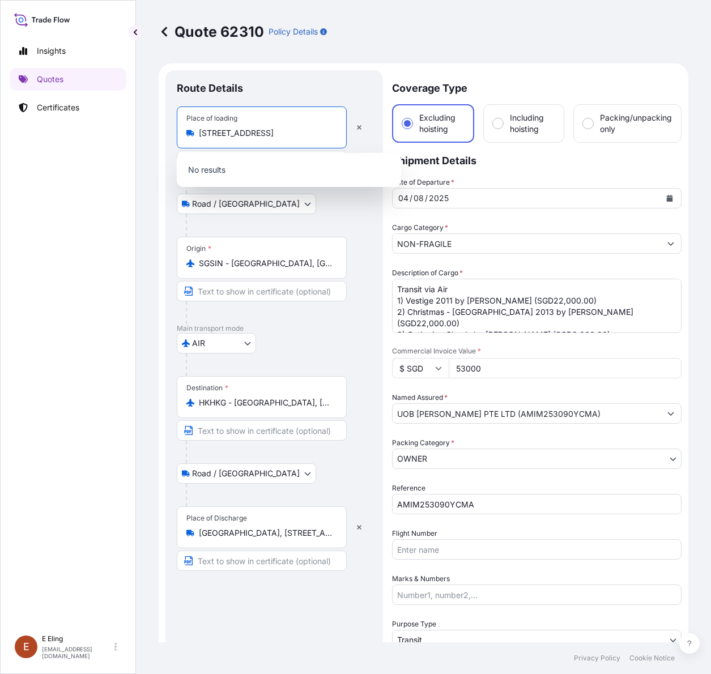
click at [235, 131] on input "[STREET_ADDRESS]" at bounding box center [266, 132] width 134 height 11
click at [299, 122] on div "Place of loading [STREET_ADDRESS]" at bounding box center [262, 127] width 170 height 42
click at [299, 127] on input "[STREET_ADDRESS]" at bounding box center [266, 132] width 134 height 11
click at [301, 132] on input "[STREET_ADDRESS]" at bounding box center [266, 132] width 134 height 11
click at [296, 130] on input "[STREET_ADDRESS]" at bounding box center [266, 132] width 134 height 11
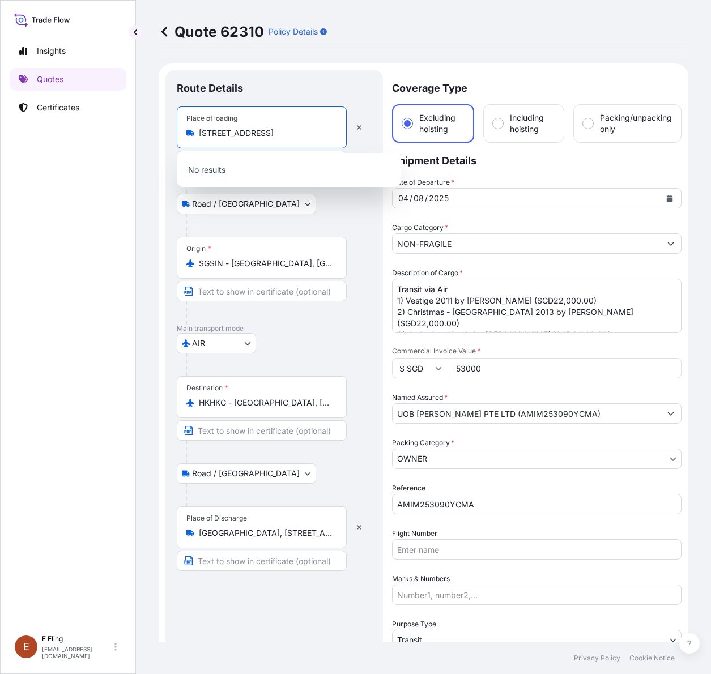
click at [281, 134] on input "[STREET_ADDRESS]" at bounding box center [266, 132] width 134 height 11
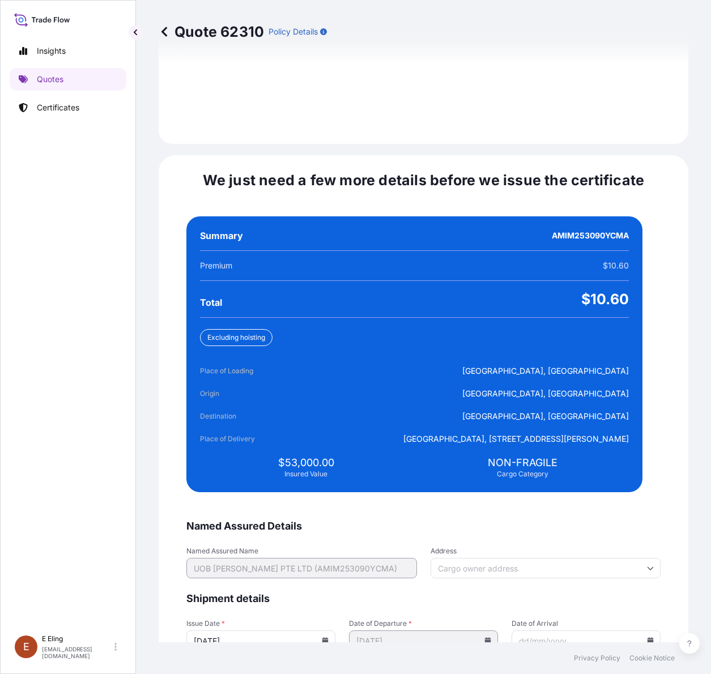
scroll to position [2659, 0]
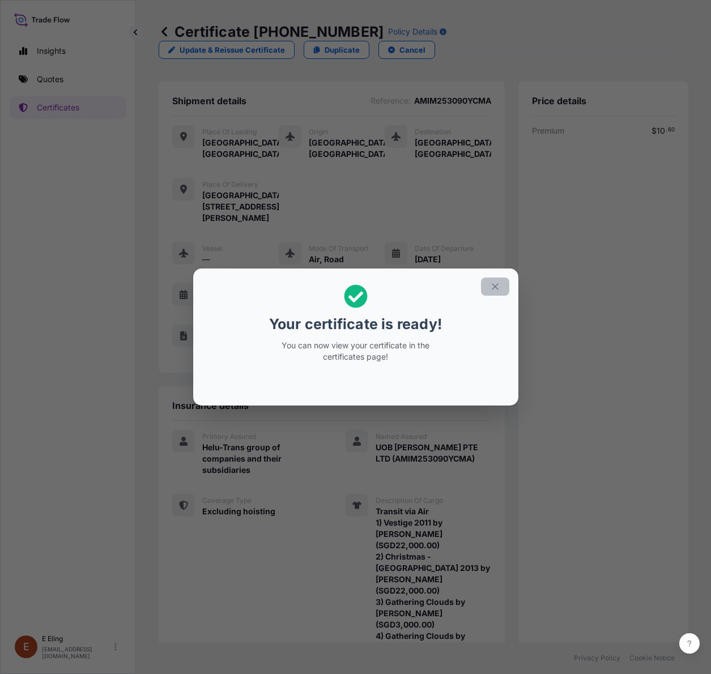
click at [493, 284] on icon "button" at bounding box center [495, 286] width 10 height 10
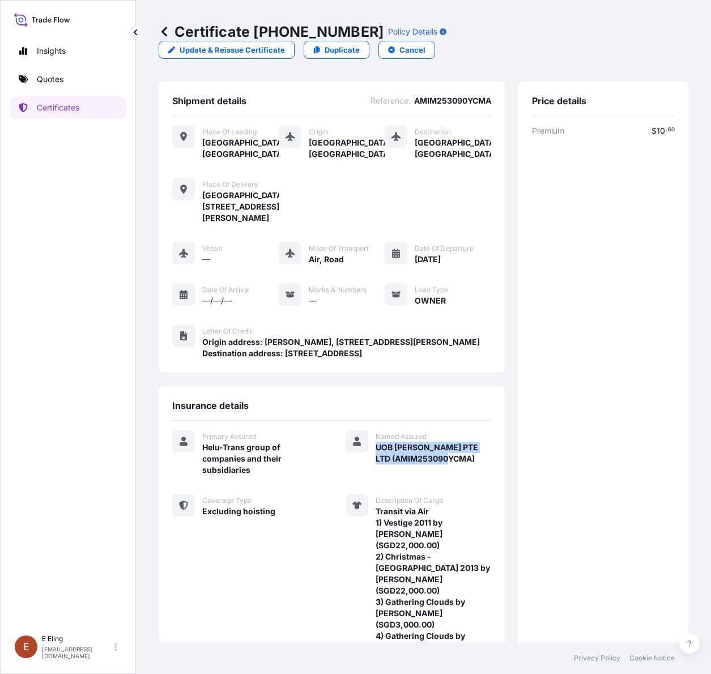
copy span "UOB [PERSON_NAME] PTE LTD (AMIM253090YCMA)"
drag, startPoint x: 375, startPoint y: 478, endPoint x: 456, endPoint y: 489, distance: 81.6
click at [457, 464] on span "UOB [PERSON_NAME] PTE LTD (AMIM253090YCMA)" at bounding box center [433, 453] width 116 height 23
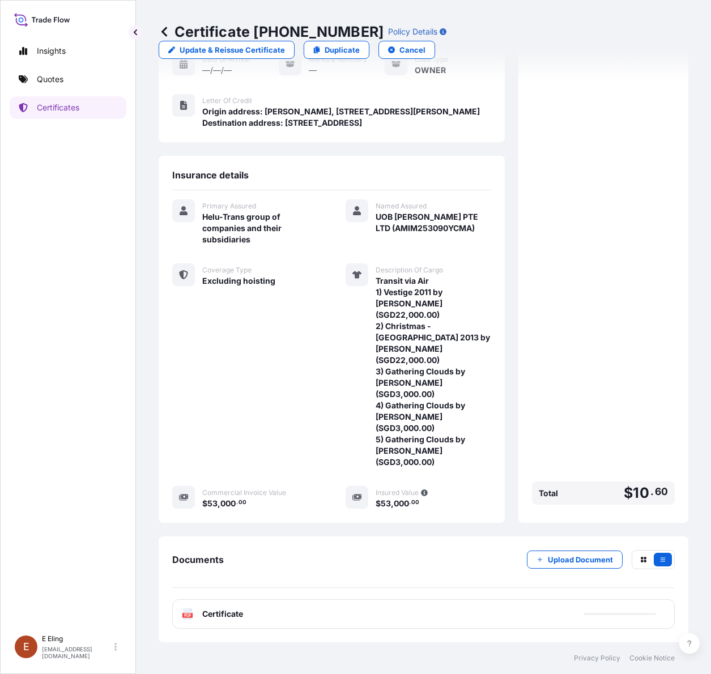
click at [433, 622] on div "PDF Certificate" at bounding box center [423, 613] width 502 height 29
click at [434, 616] on div "PDF Certificate" at bounding box center [423, 613] width 502 height 29
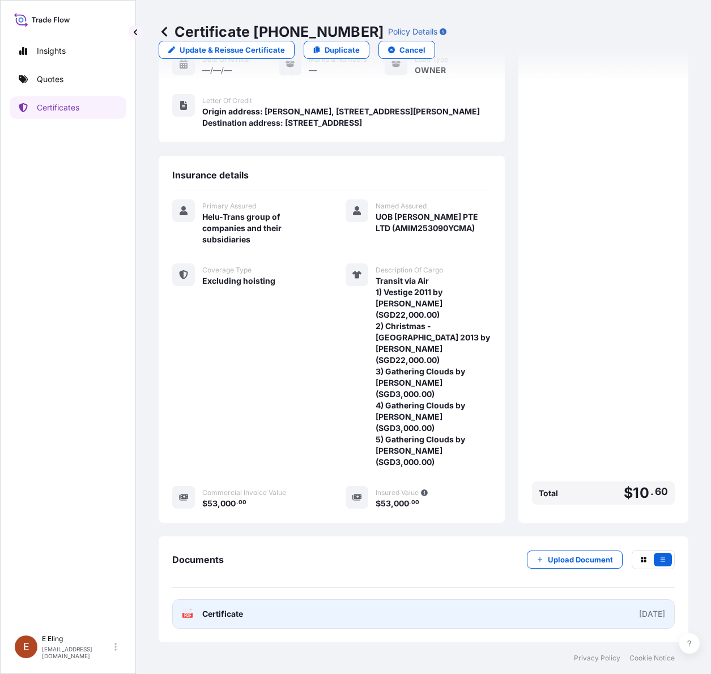
click at [287, 621] on link "PDF Certificate [DATE]" at bounding box center [423, 613] width 502 height 29
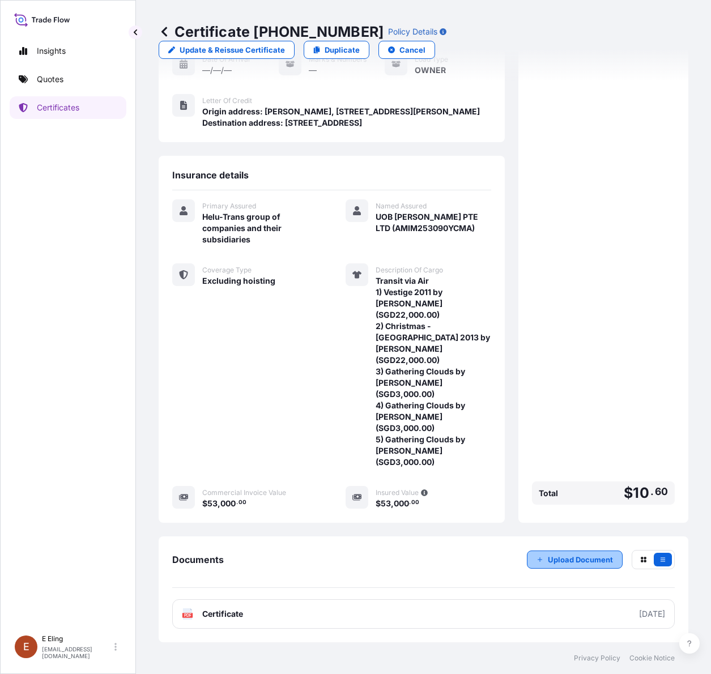
click at [575, 559] on p "Upload Document" at bounding box center [580, 559] width 65 height 11
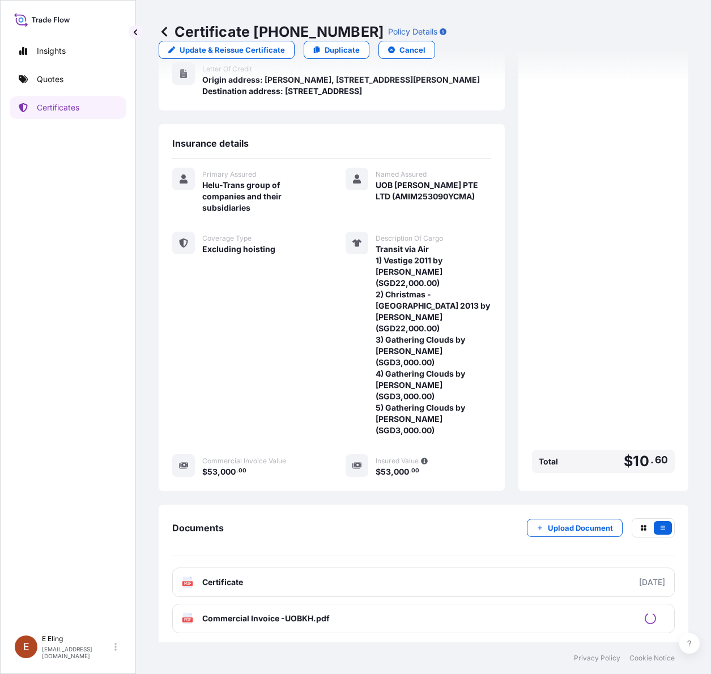
scroll to position [273, 0]
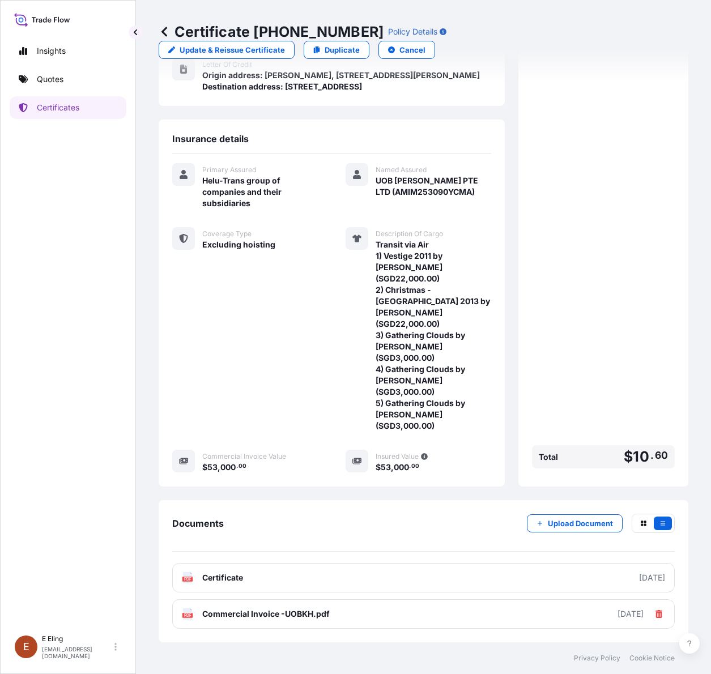
drag, startPoint x: 287, startPoint y: 396, endPoint x: 333, endPoint y: 149, distance: 251.8
click at [290, 383] on div "Coverage Type Excluding hoisting" at bounding box center [245, 329] width 146 height 204
drag, startPoint x: 256, startPoint y: 29, endPoint x: 352, endPoint y: 32, distance: 95.7
click at [352, 32] on div "Certificate [PHONE_NUMBER] Policy Details" at bounding box center [303, 32] width 288 height 18
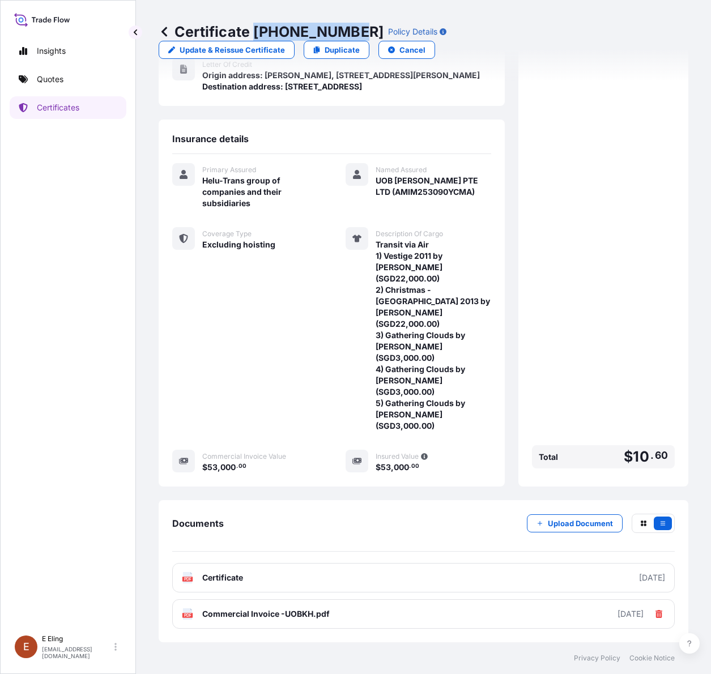
drag, startPoint x: 255, startPoint y: 29, endPoint x: 349, endPoint y: 31, distance: 94.6
click at [349, 31] on p "Certificate [PHONE_NUMBER]" at bounding box center [271, 32] width 225 height 18
copy p "[PHONE_NUMBER]"
